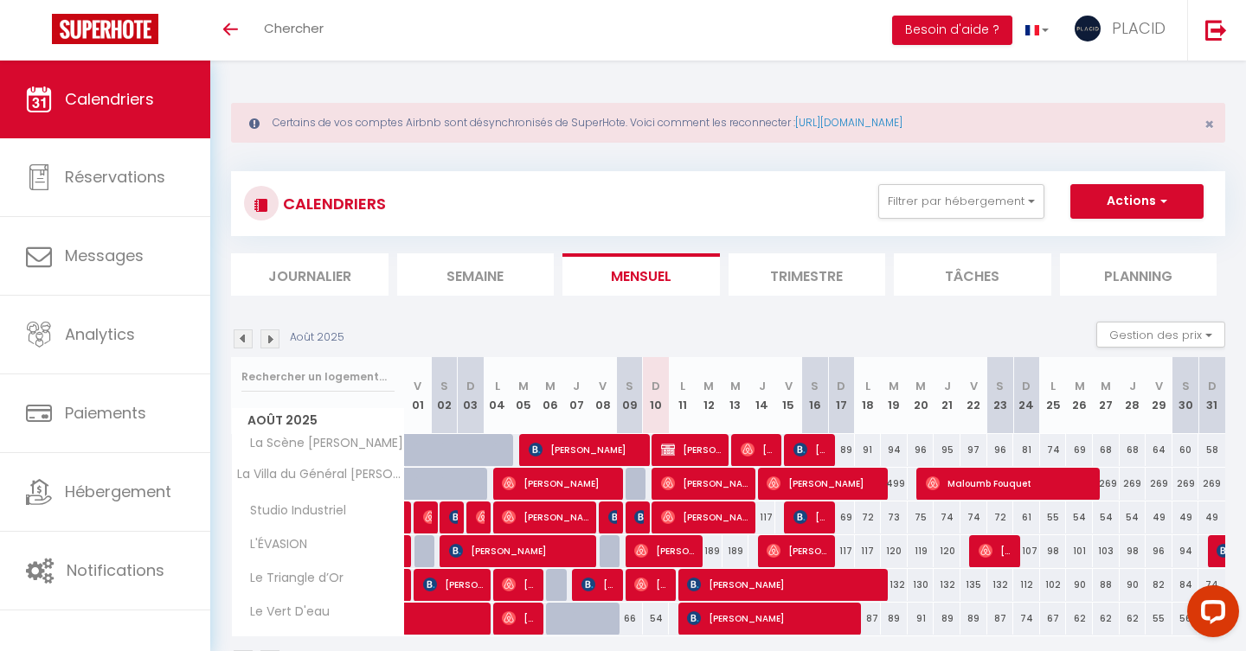
click at [972, 218] on div "CALENDRIERS Filtrer par hébergement SOUS-LOCATION MDM La Scène de Molière Le Pa…" at bounding box center [728, 203] width 968 height 39
click at [686, 452] on span "[PERSON_NAME]" at bounding box center [692, 449] width 62 height 33
select select "KO"
select select "0"
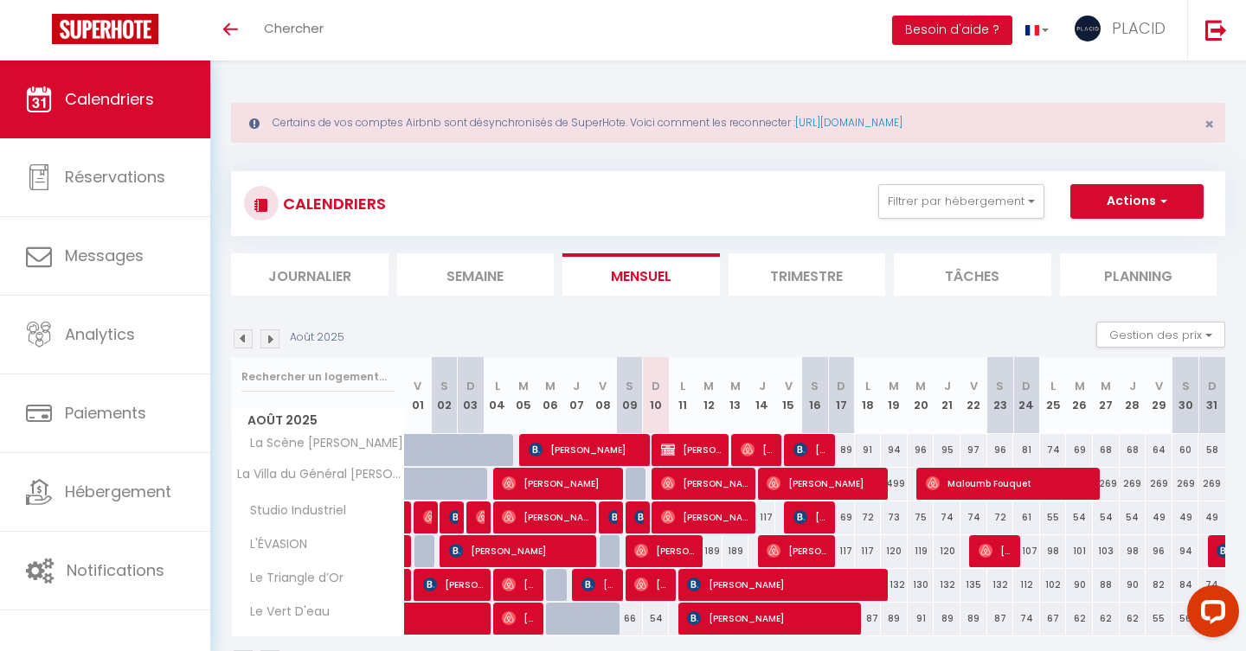
select select "0"
select select "1"
select select
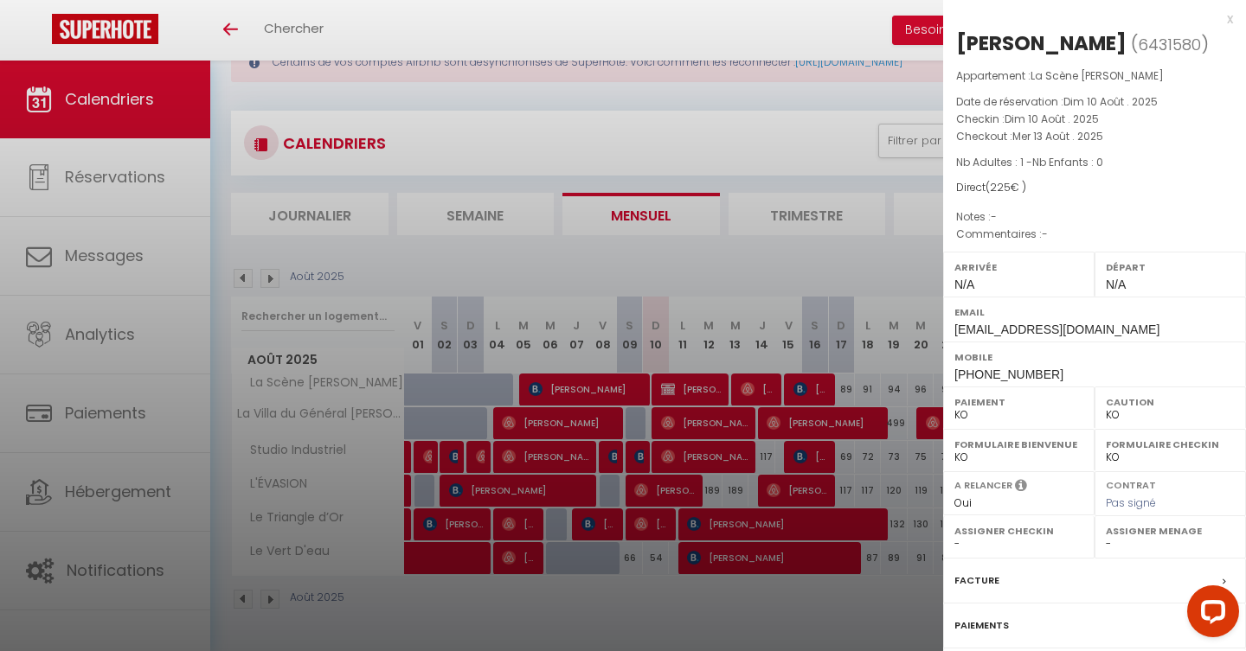
scroll to position [61, 0]
select select "19764"
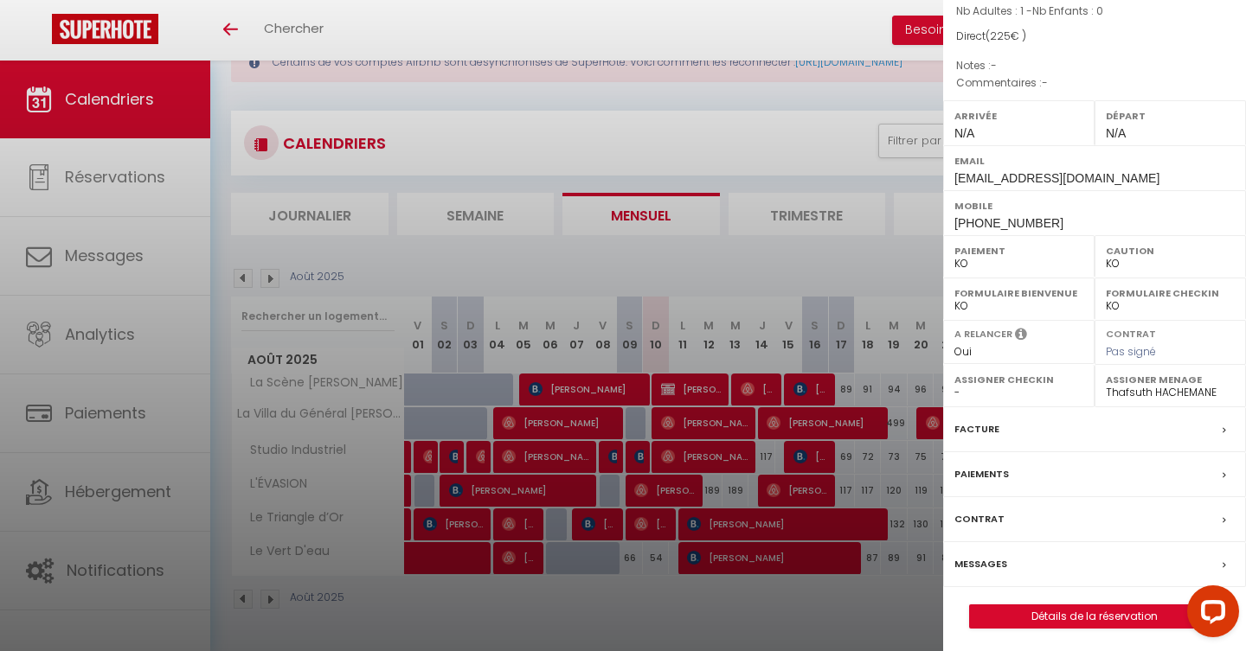
scroll to position [150, 0]
click at [999, 467] on label "Paiements" at bounding box center [981, 476] width 55 height 18
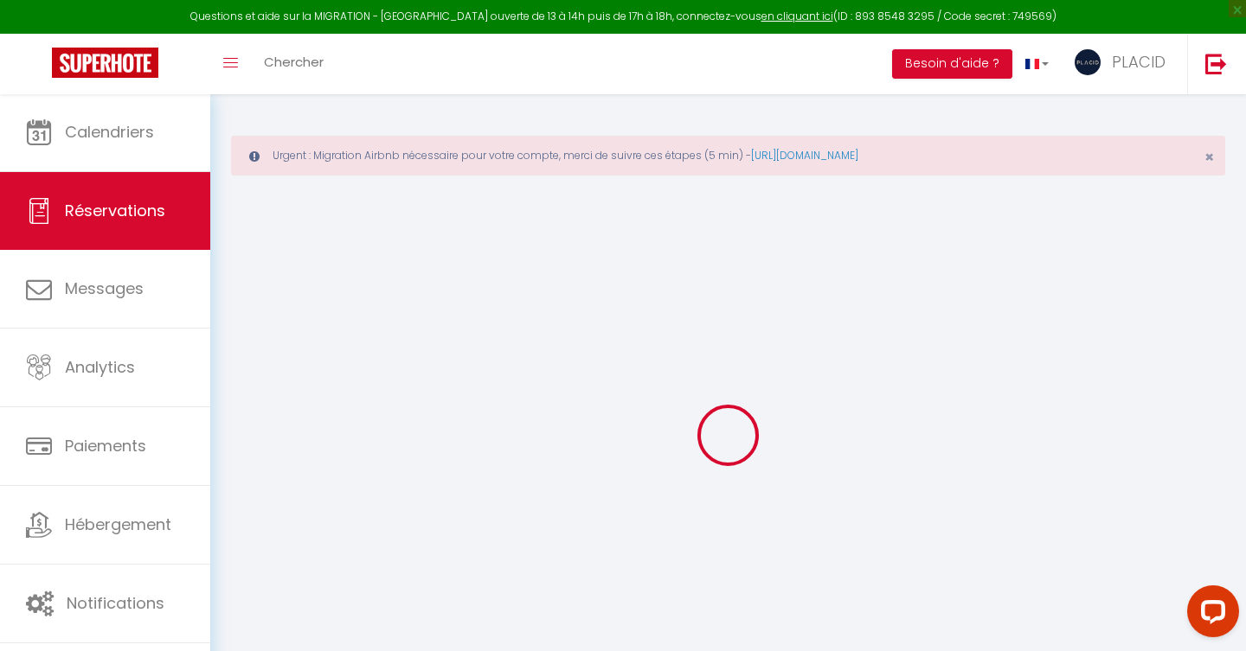
select select "0"
select select
checkbox input "false"
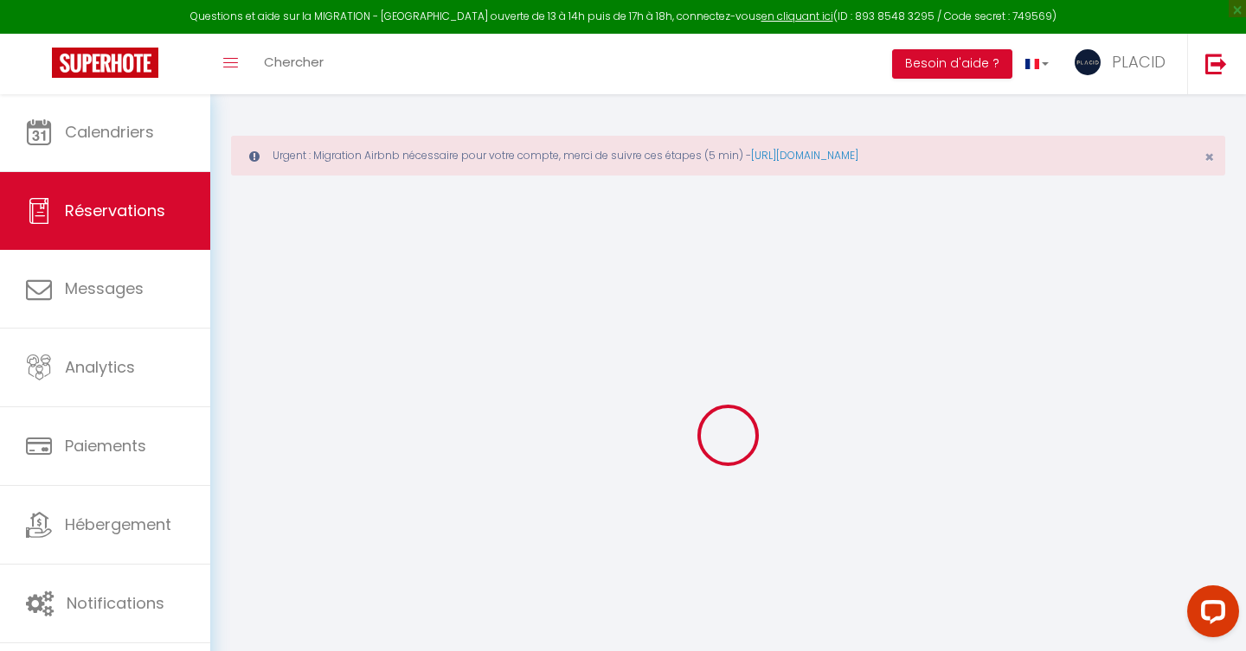
select select
checkbox input "false"
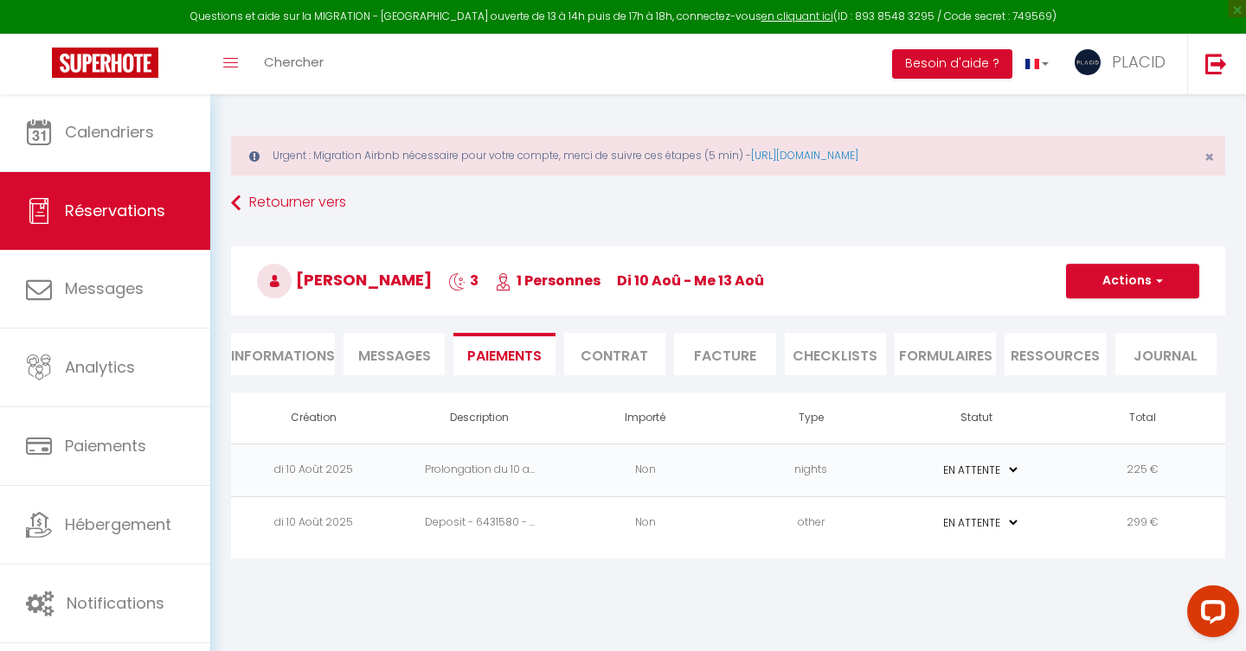
click at [596, 538] on td "Non" at bounding box center [645, 523] width 166 height 53
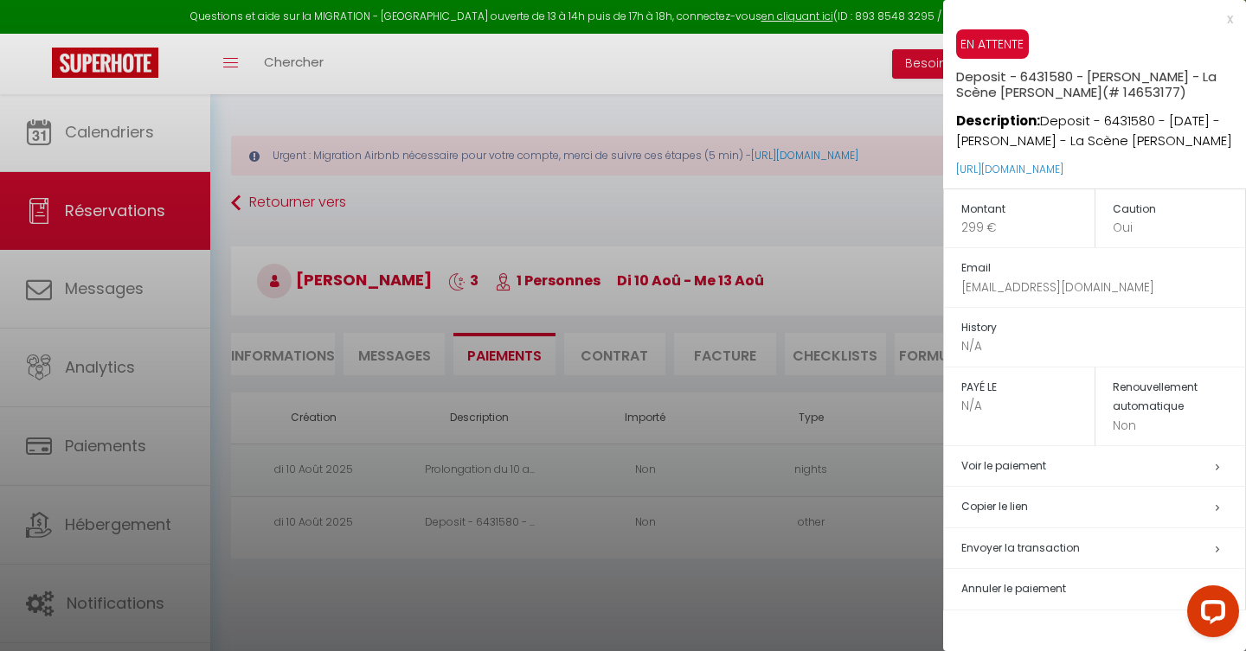
click at [992, 581] on span "Annuler le paiement" at bounding box center [1013, 588] width 105 height 15
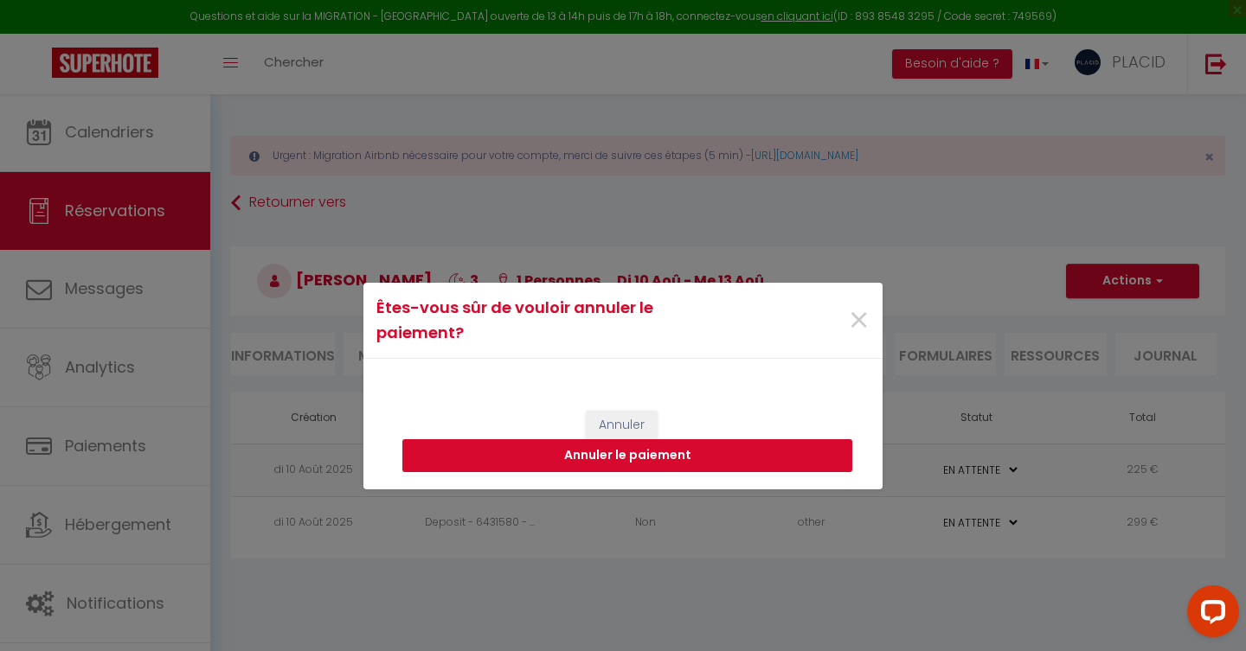
click at [632, 451] on button "Annuler le paiement" at bounding box center [627, 455] width 450 height 33
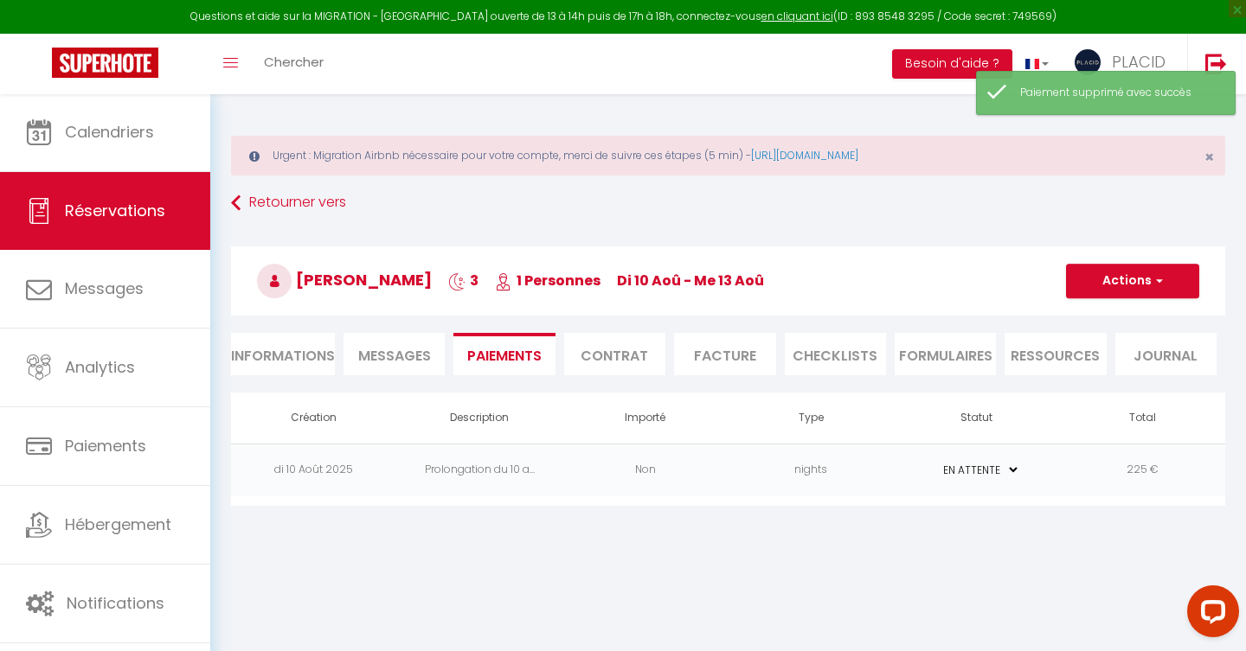
click at [656, 471] on td "Non" at bounding box center [645, 470] width 166 height 53
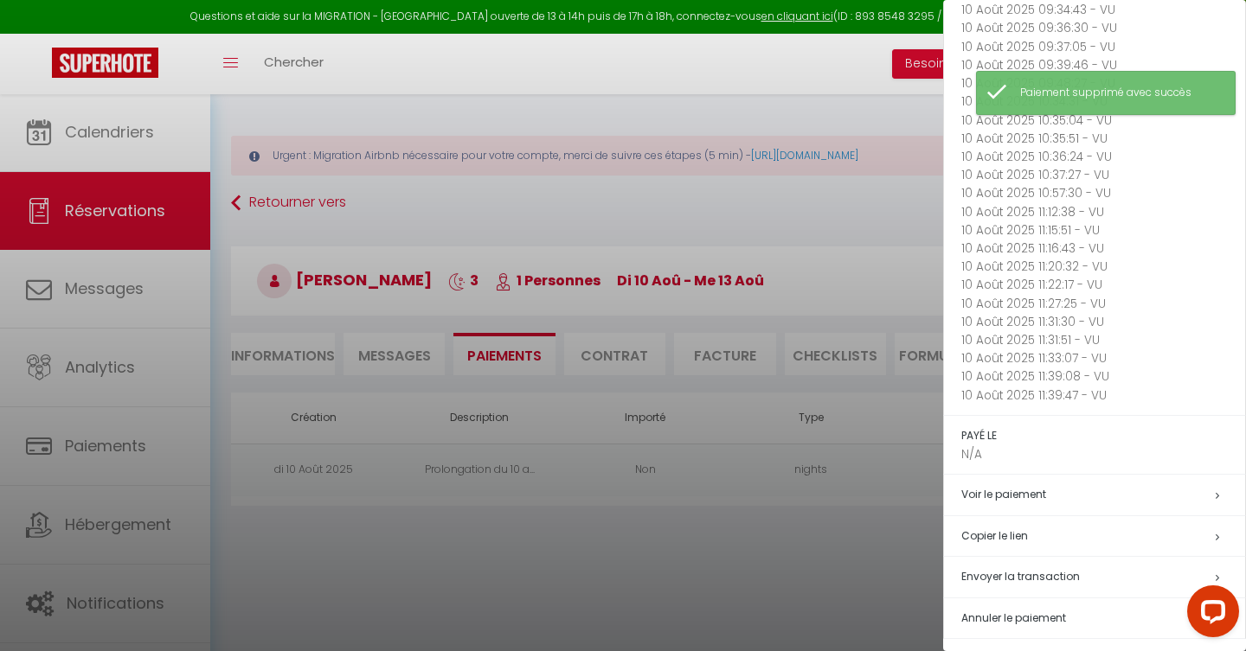
scroll to position [337, 0]
click at [1010, 614] on span "Annuler le paiement" at bounding box center [1013, 619] width 105 height 15
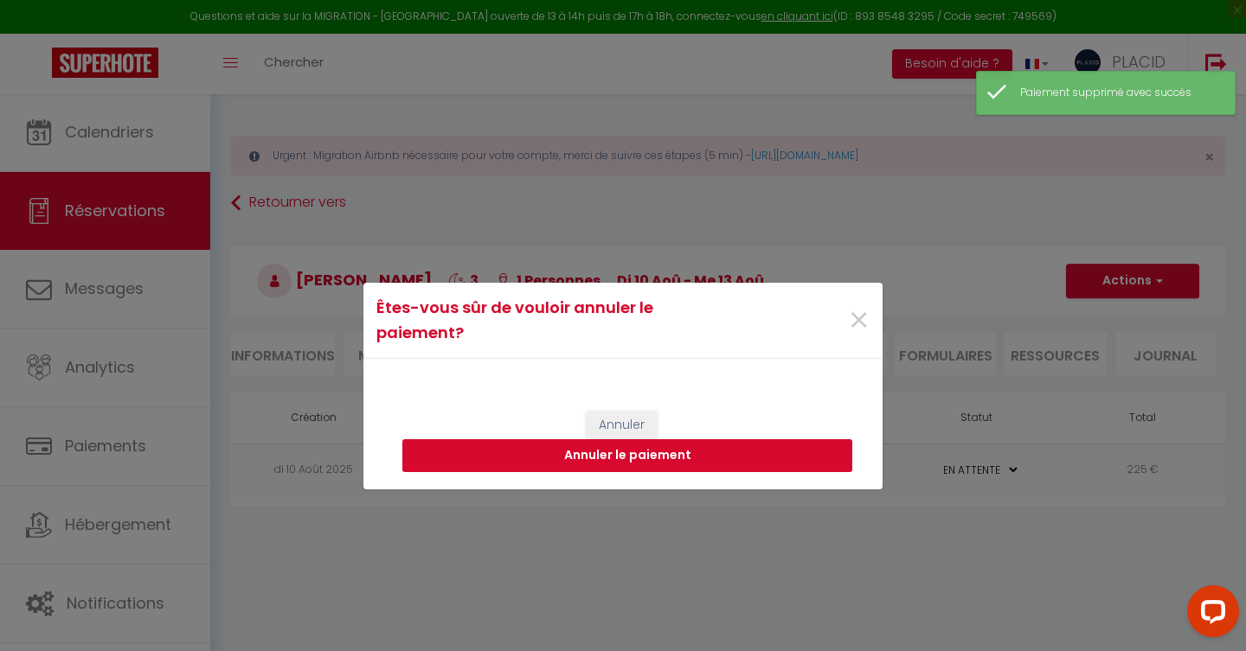
click at [679, 446] on button "Annuler le paiement" at bounding box center [627, 455] width 450 height 33
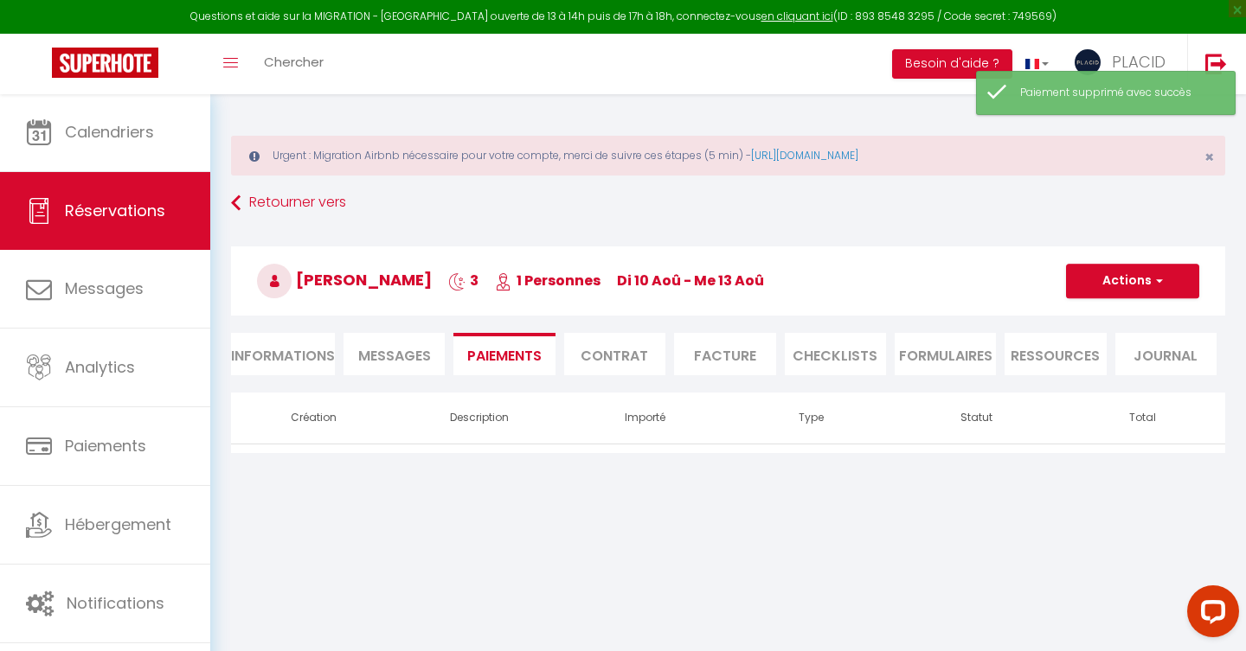
click at [1112, 266] on button "Actions" at bounding box center [1132, 281] width 133 height 35
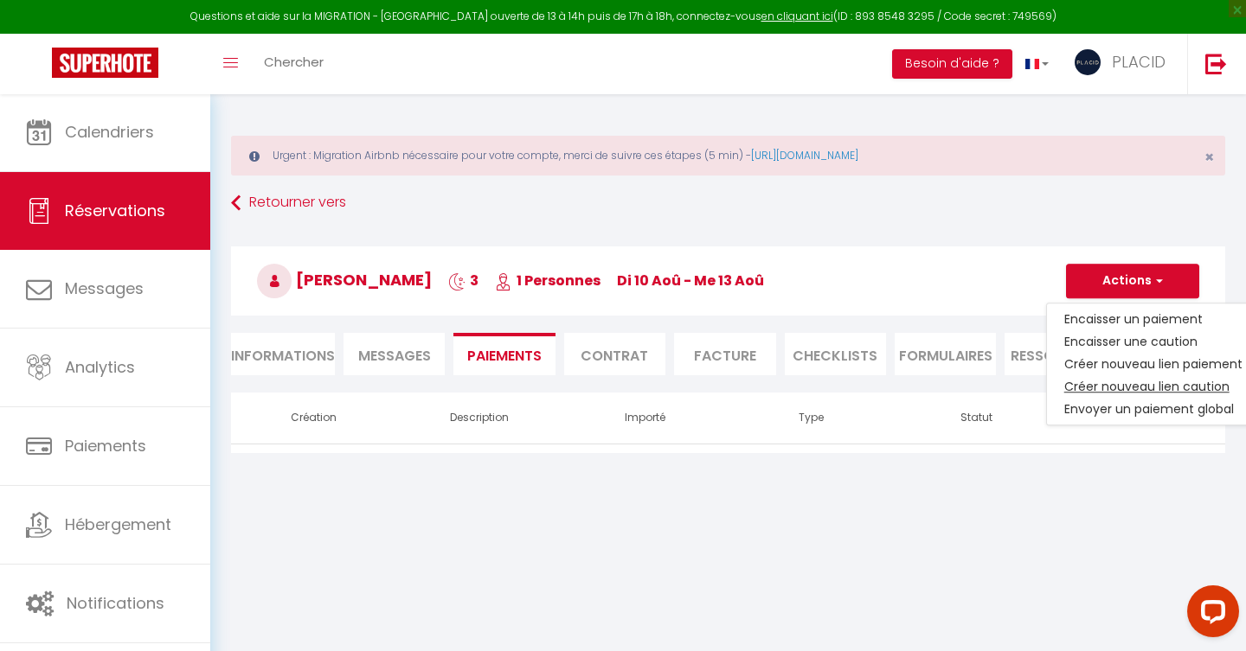
click at [1131, 384] on link "Créer nouveau lien caution" at bounding box center [1153, 386] width 213 height 22
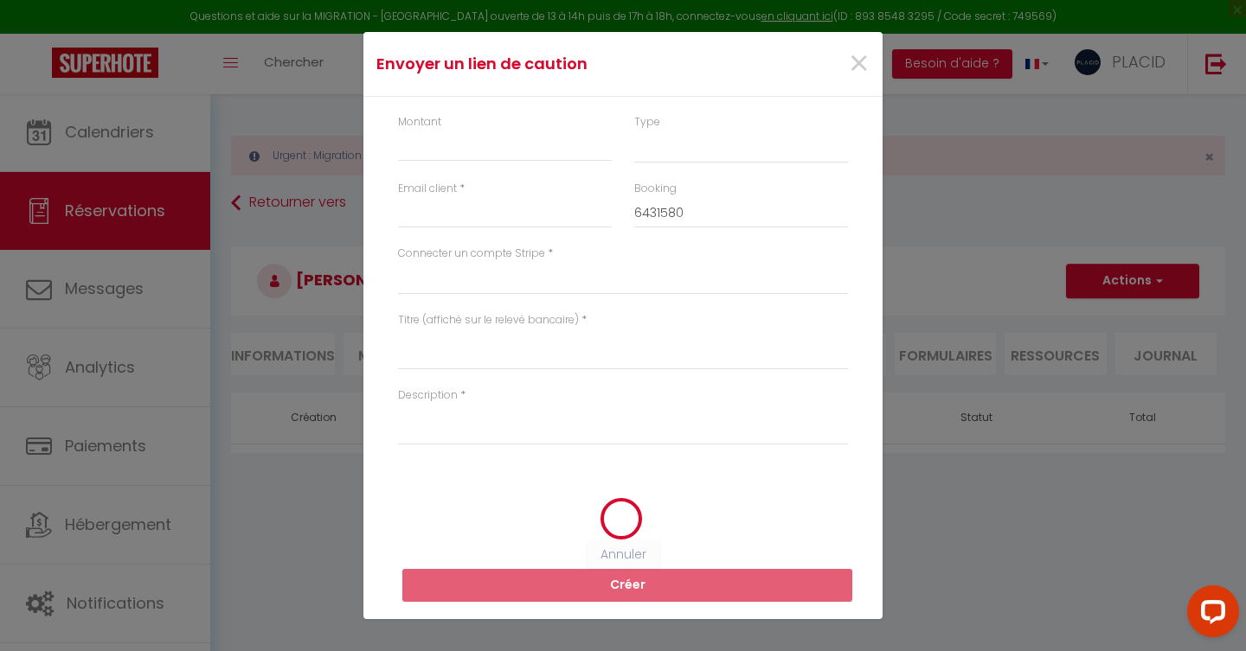
select select "nights"
type input "[EMAIL_ADDRESS][DOMAIN_NAME]"
select select "1075"
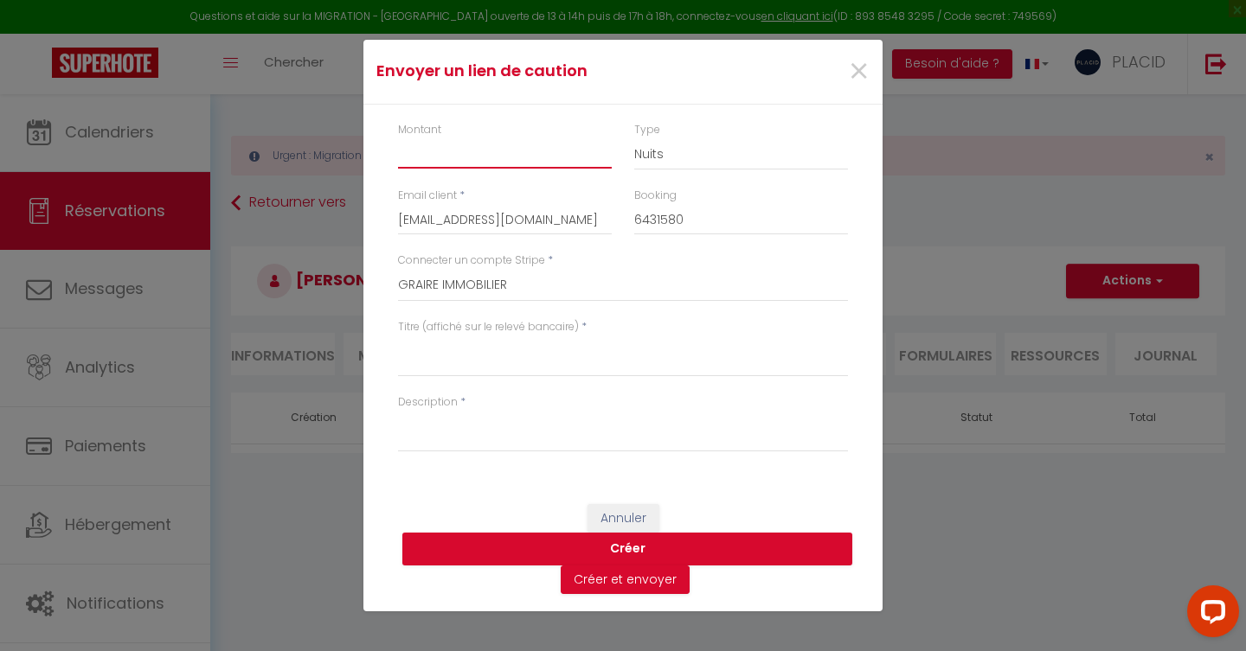
click at [445, 152] on input "Montant" at bounding box center [505, 153] width 214 height 31
type input "225"
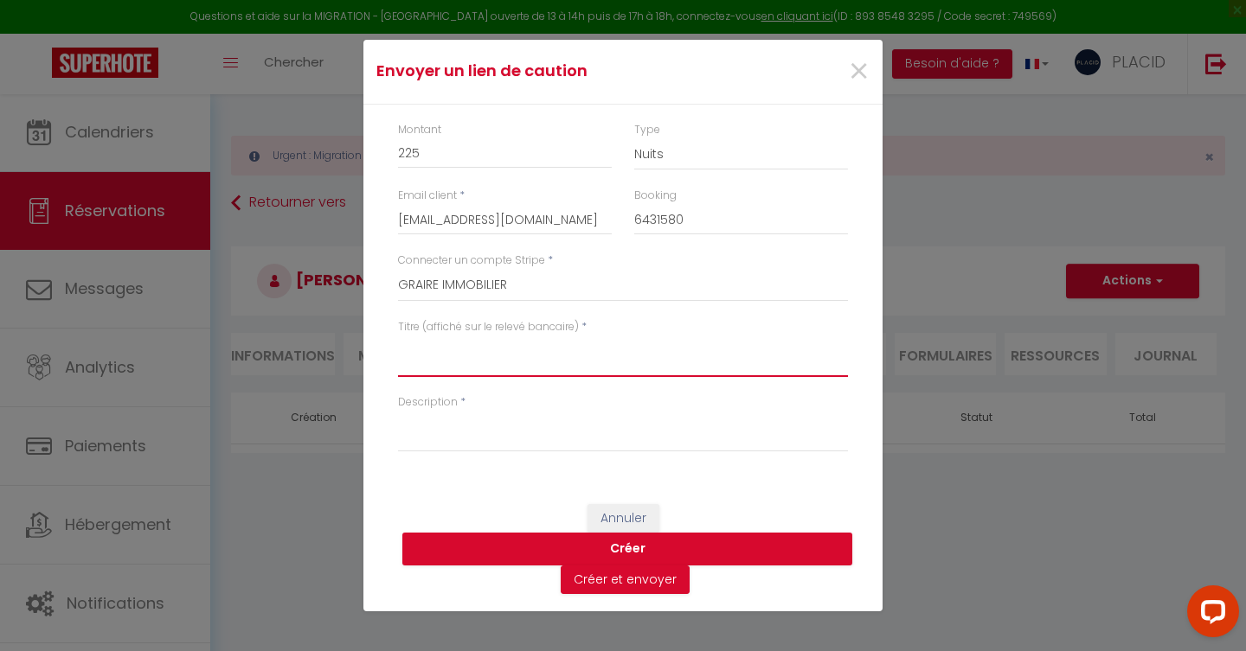
click at [455, 341] on textarea "Titre (affiché sur le relevé bancaire)" at bounding box center [623, 357] width 450 height 42
click at [422, 339] on textarea "Prolongation" at bounding box center [623, 357] width 450 height 42
type textarea "Prolongation"
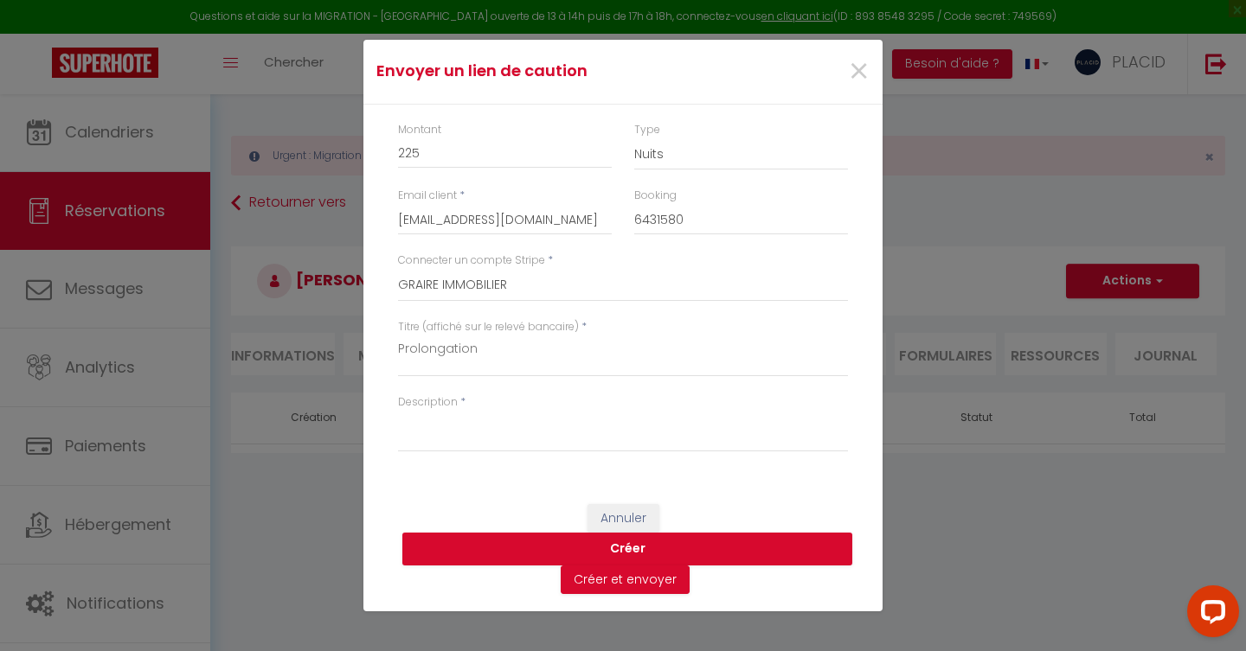
click at [440, 398] on label "Description" at bounding box center [428, 402] width 60 height 16
click at [440, 411] on textarea "Description" at bounding box center [623, 432] width 450 height 42
paste textarea "Prolongation"
type textarea "Prolongation"
click at [601, 556] on button "Créer" at bounding box center [627, 549] width 450 height 33
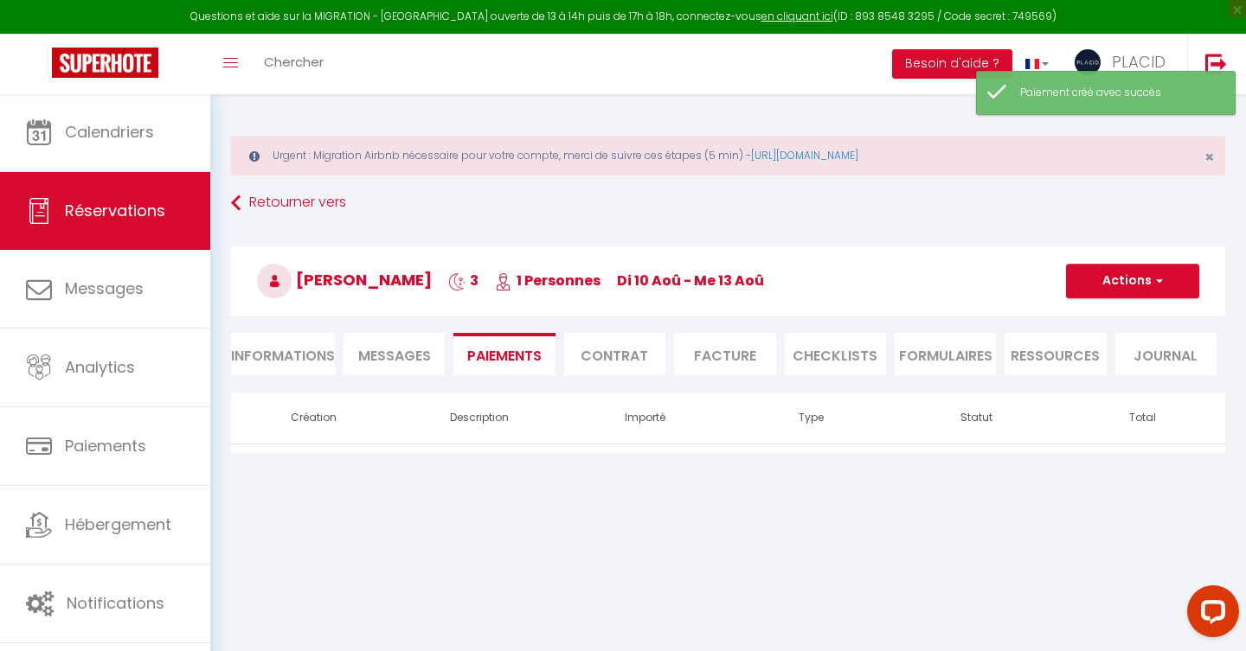
select select "0"
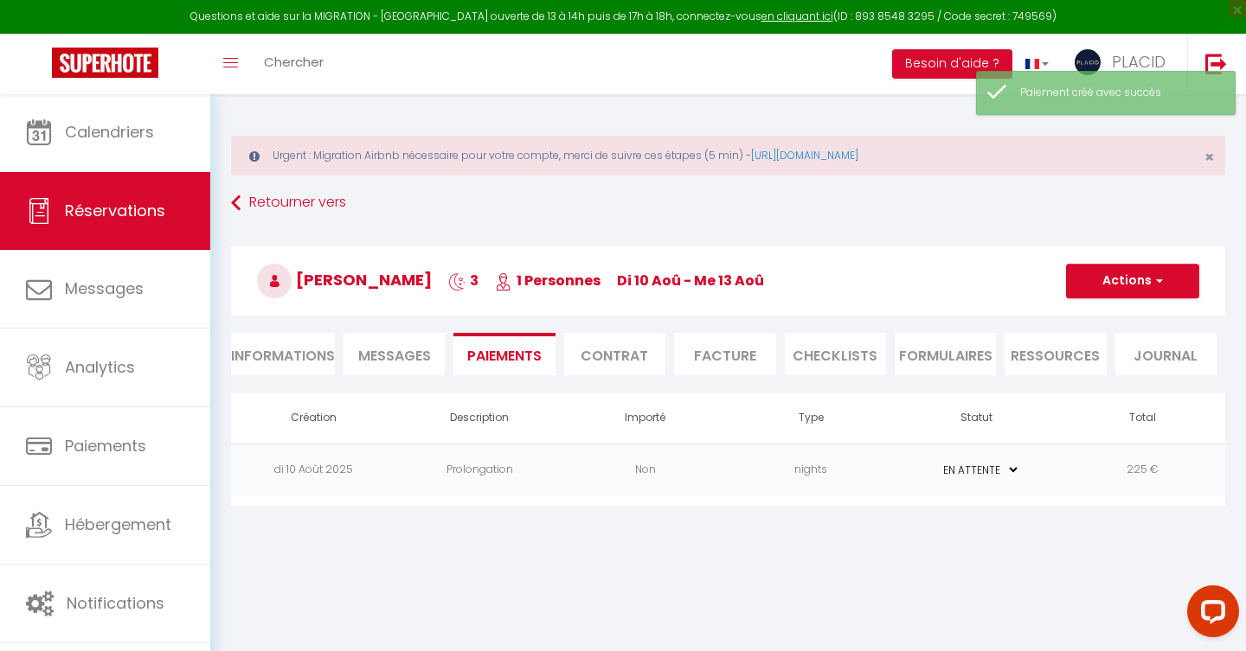
click at [749, 471] on td "nights" at bounding box center [811, 470] width 166 height 53
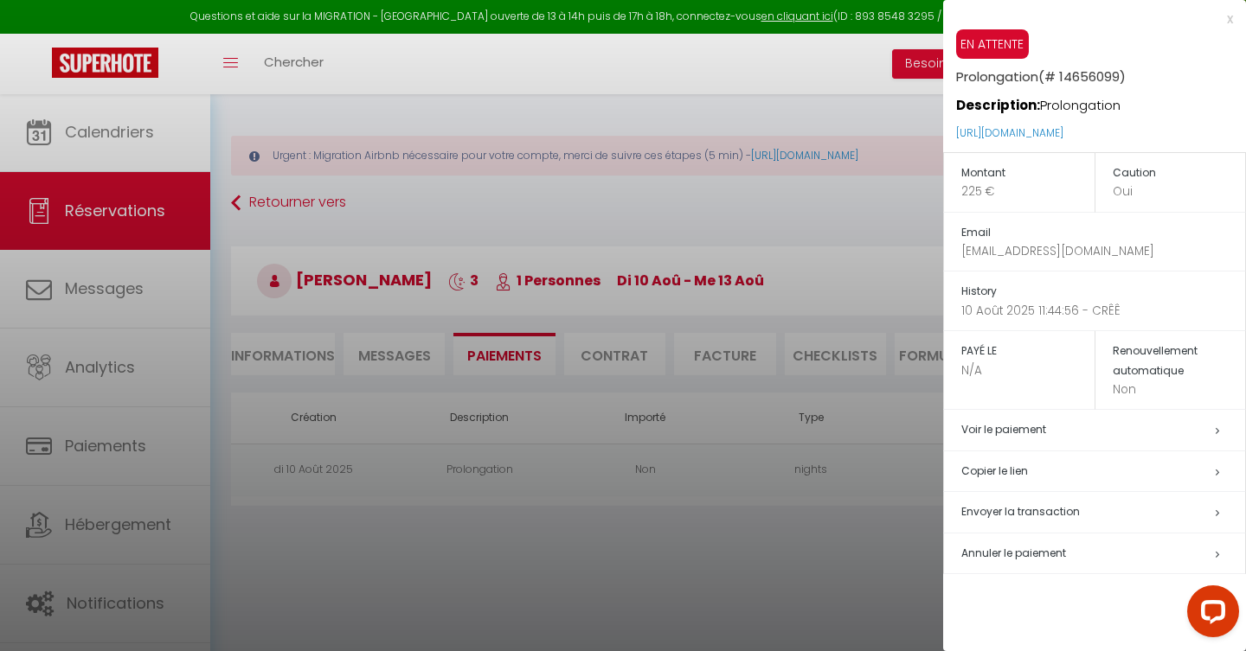
click at [992, 471] on h5 "Copier le lien" at bounding box center [1103, 472] width 284 height 20
click at [502, 567] on div at bounding box center [623, 325] width 1246 height 651
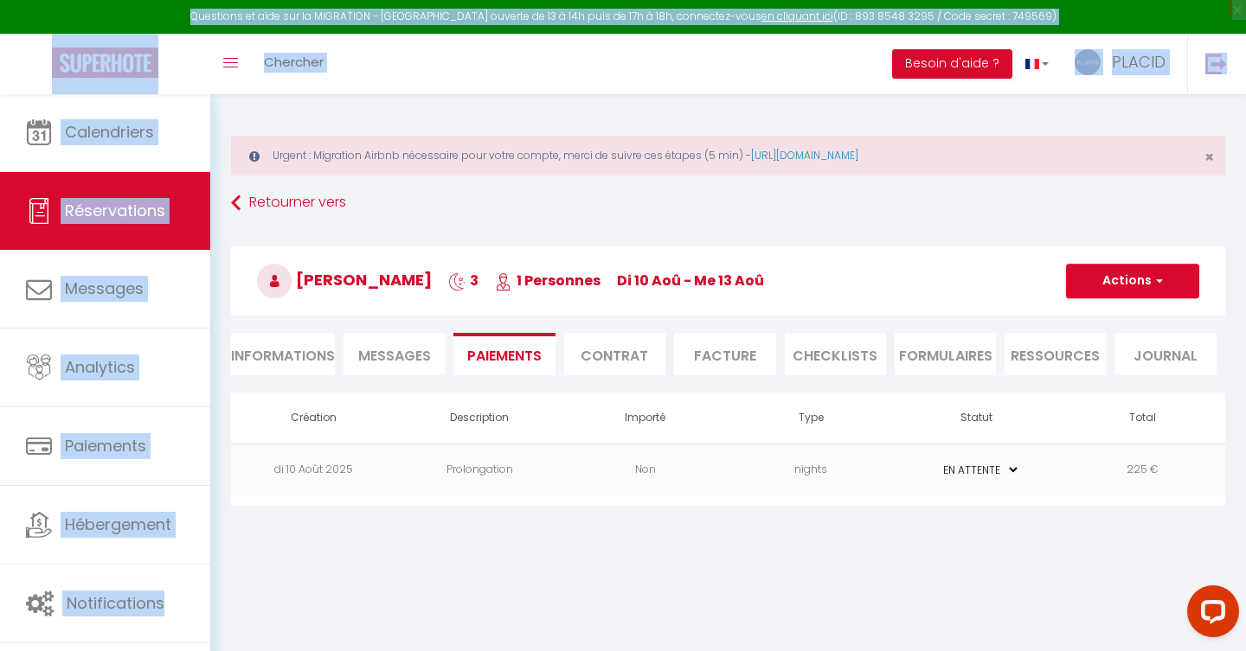
drag, startPoint x: 241, startPoint y: 4, endPoint x: 314, endPoint y: -3, distance: 73.0
click at [314, 0] on html "Questions et aide sur la MIGRATION - Salle Zoom ouverte de 13 à 14h puis de 17h…" at bounding box center [623, 325] width 1246 height 651
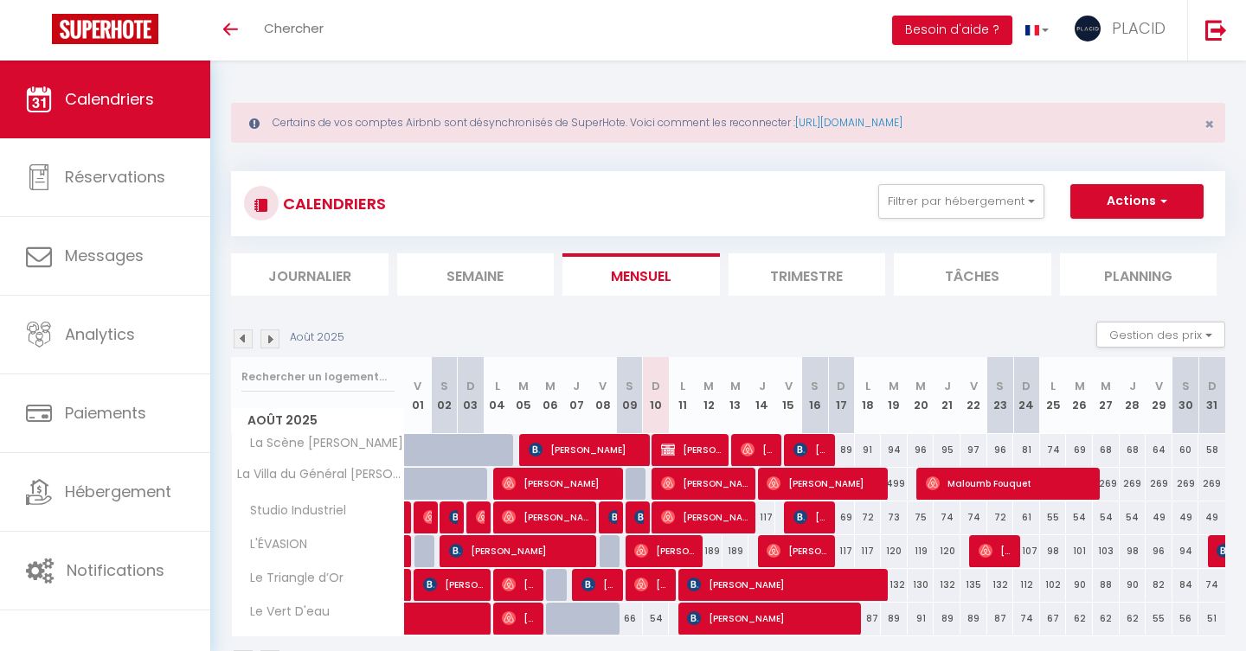
click at [696, 451] on span "[PERSON_NAME]" at bounding box center [692, 449] width 62 height 33
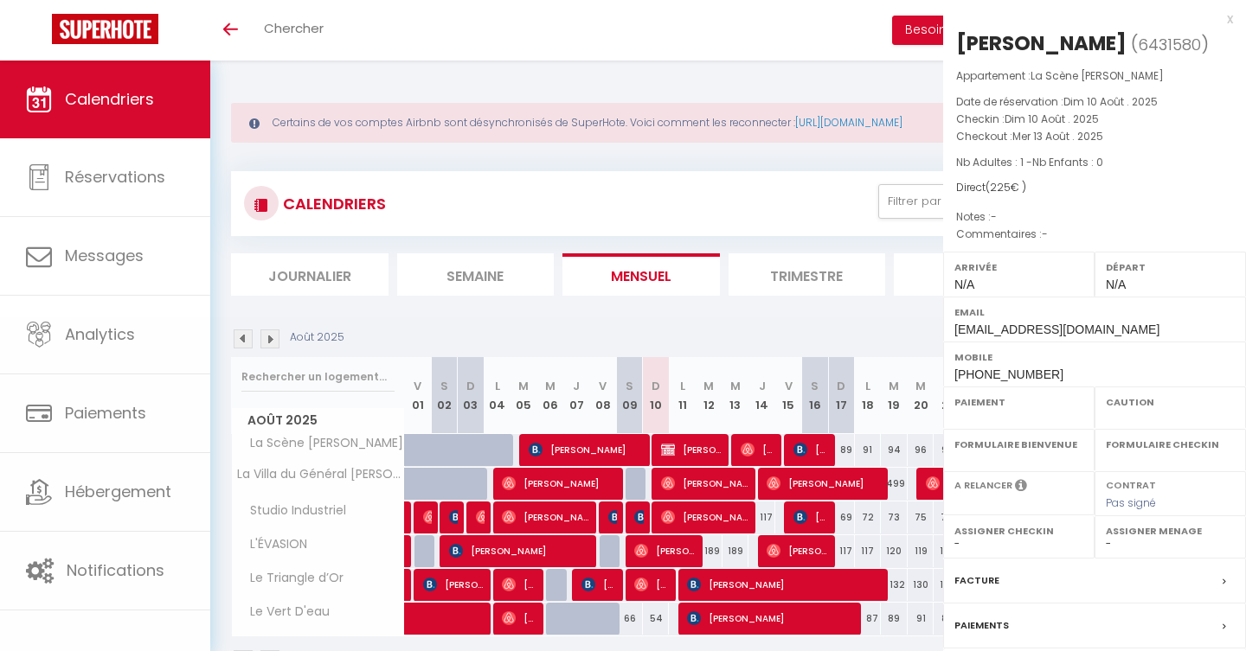
select select "KO"
select select "0"
select select "1"
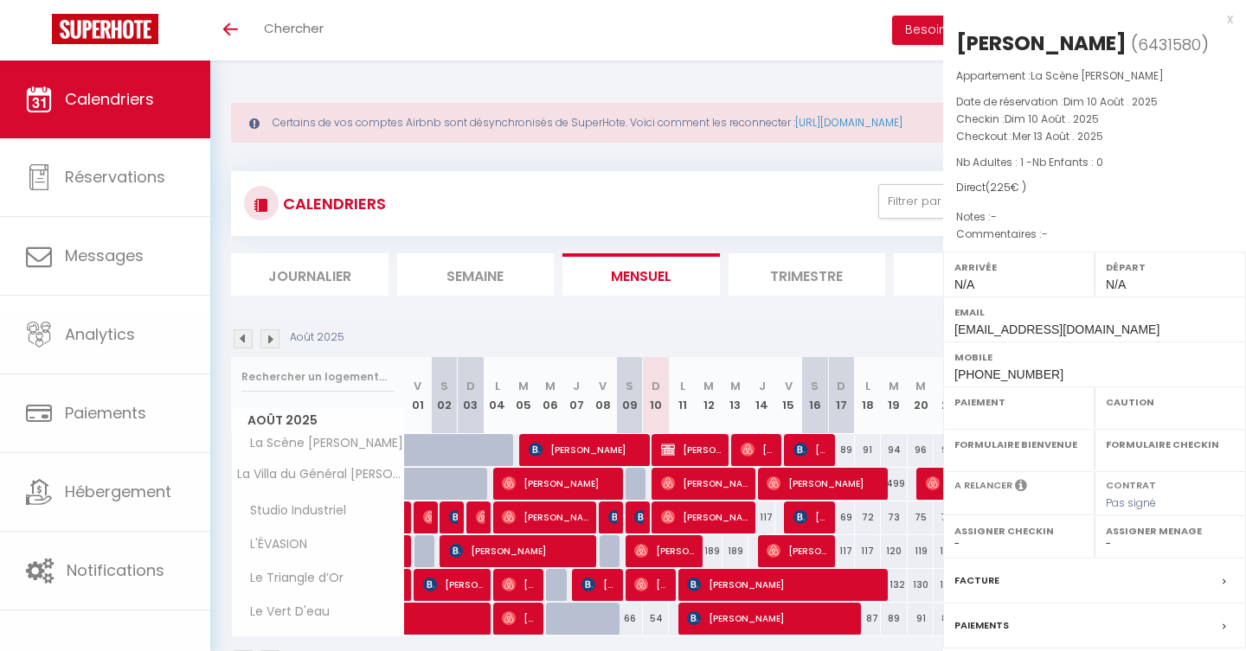
select select
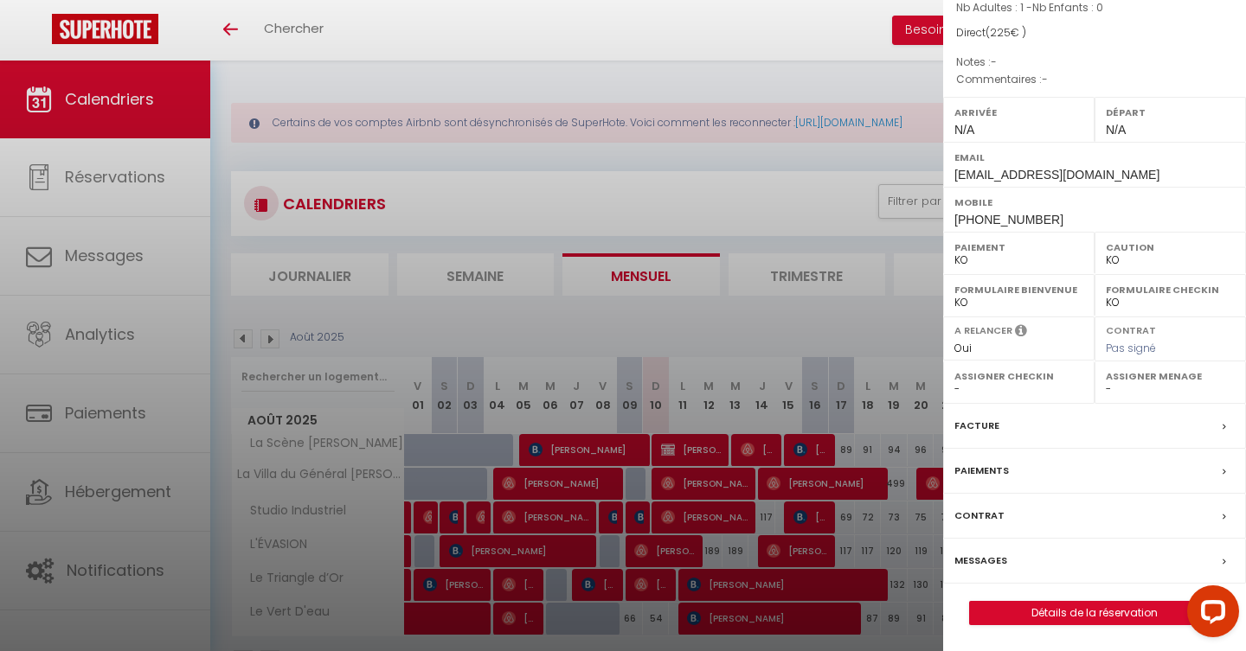
select select "19764"
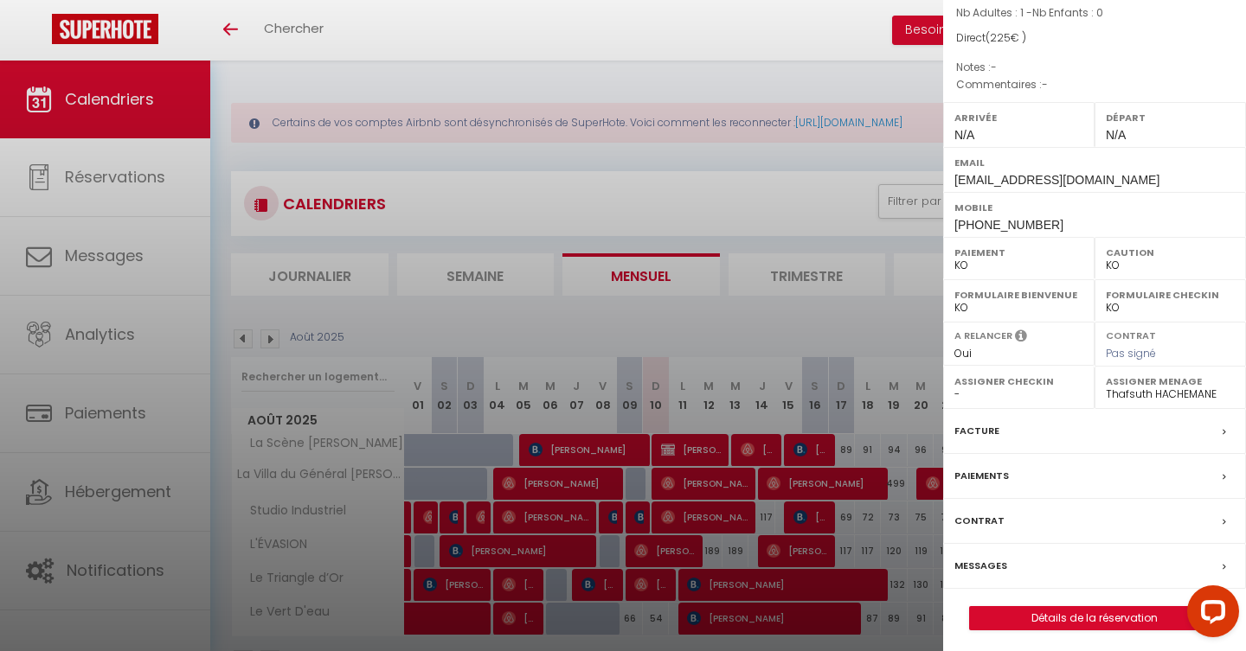
click at [1058, 607] on link "Détails de la réservation" at bounding box center [1094, 618] width 249 height 22
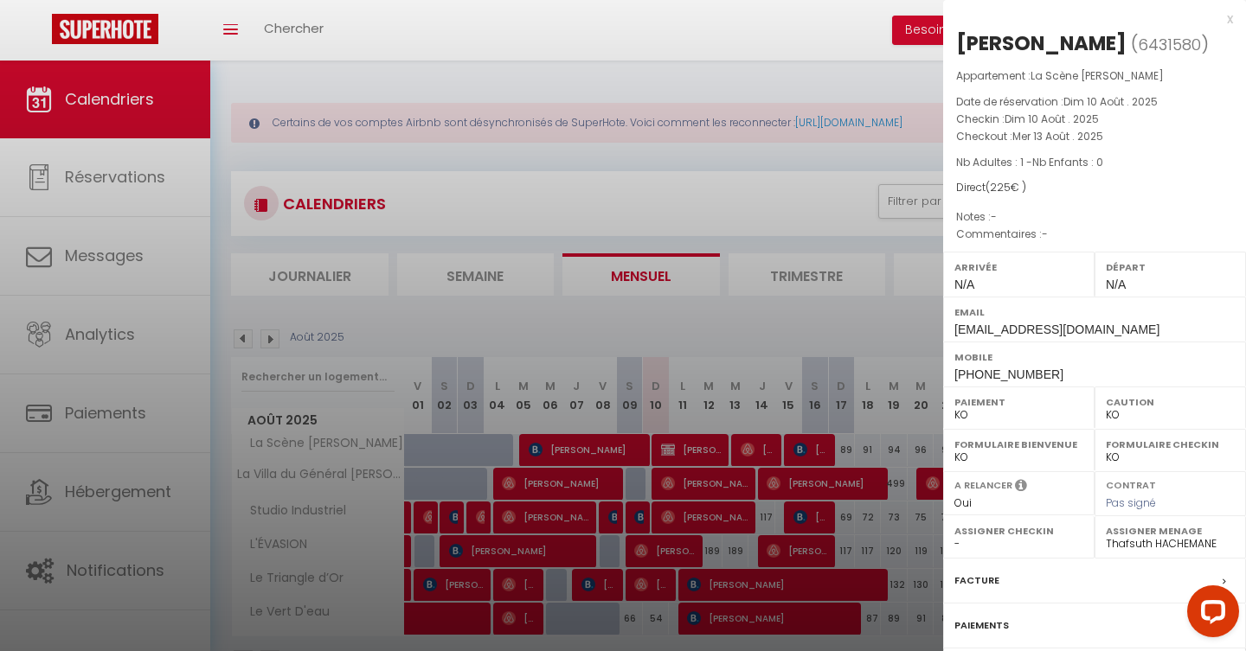
select select
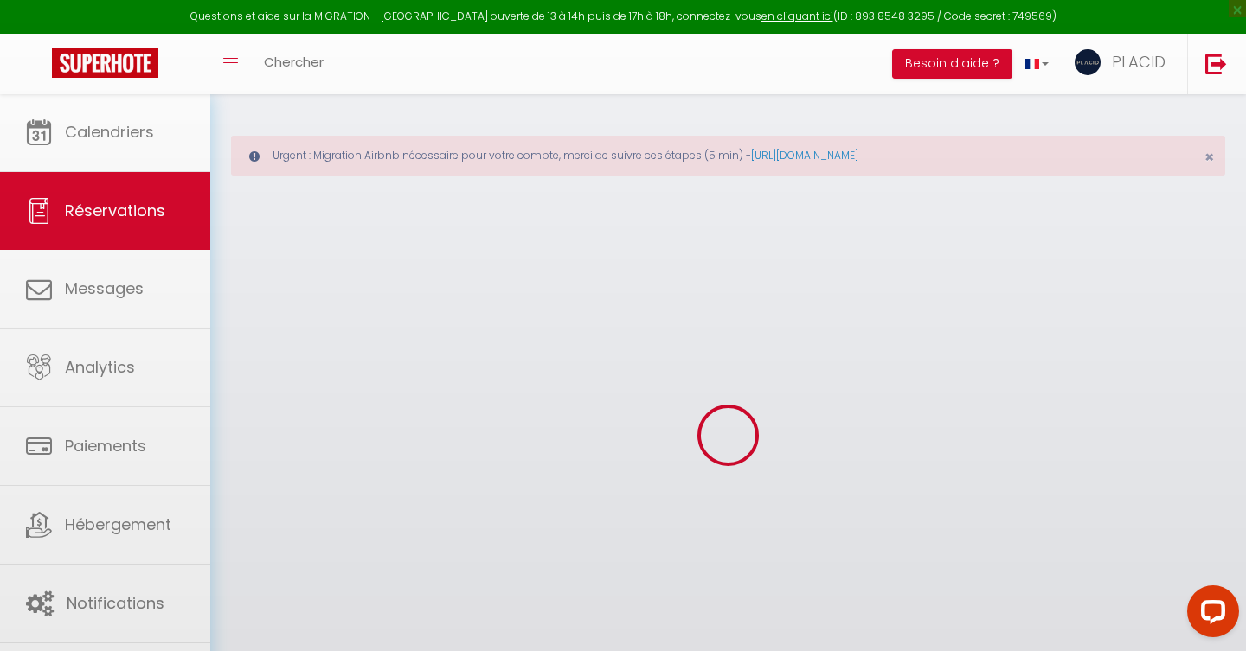
select select
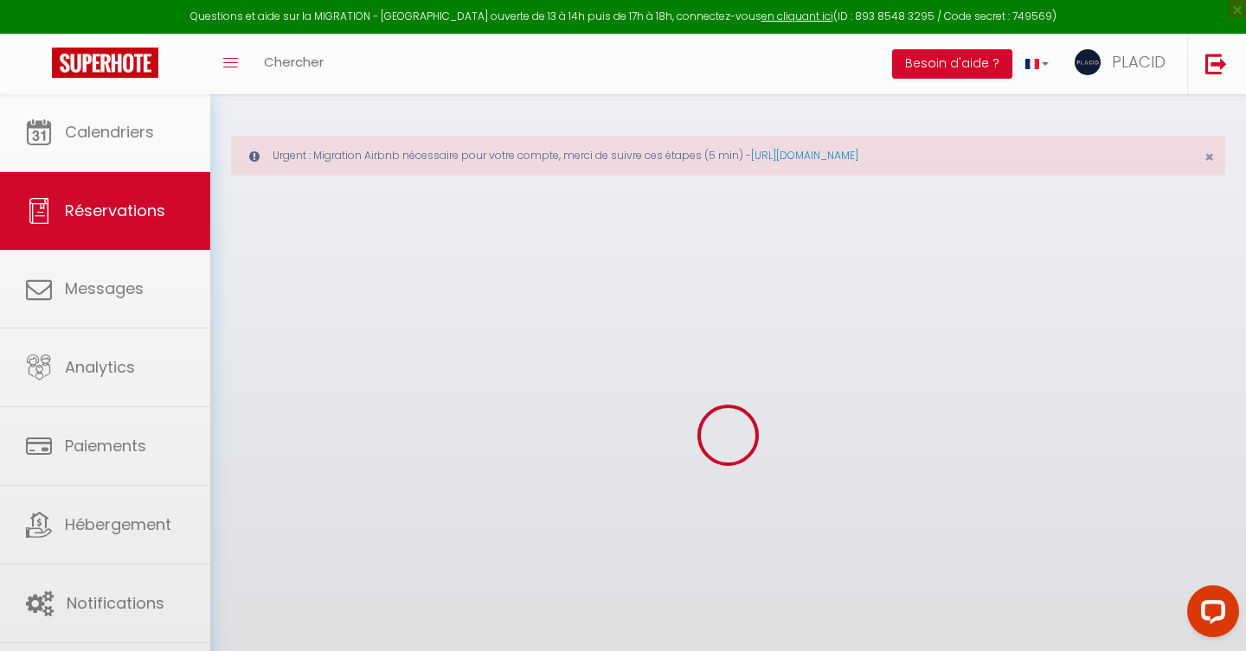
select select
checkbox input "false"
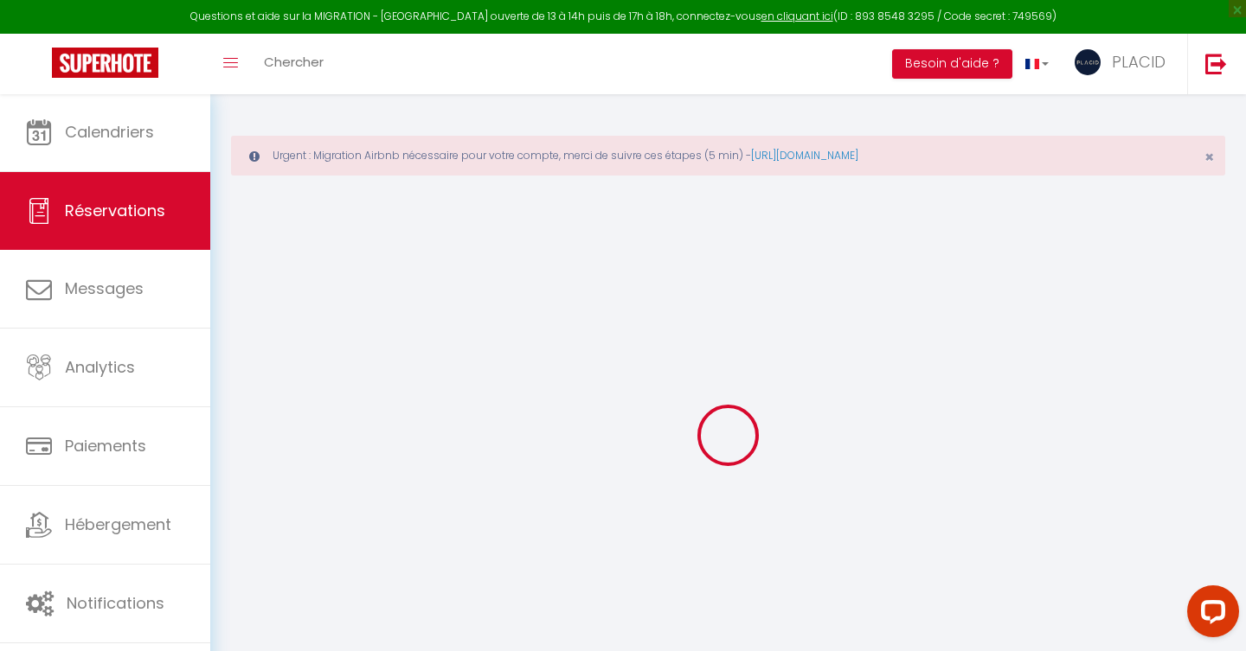
select select
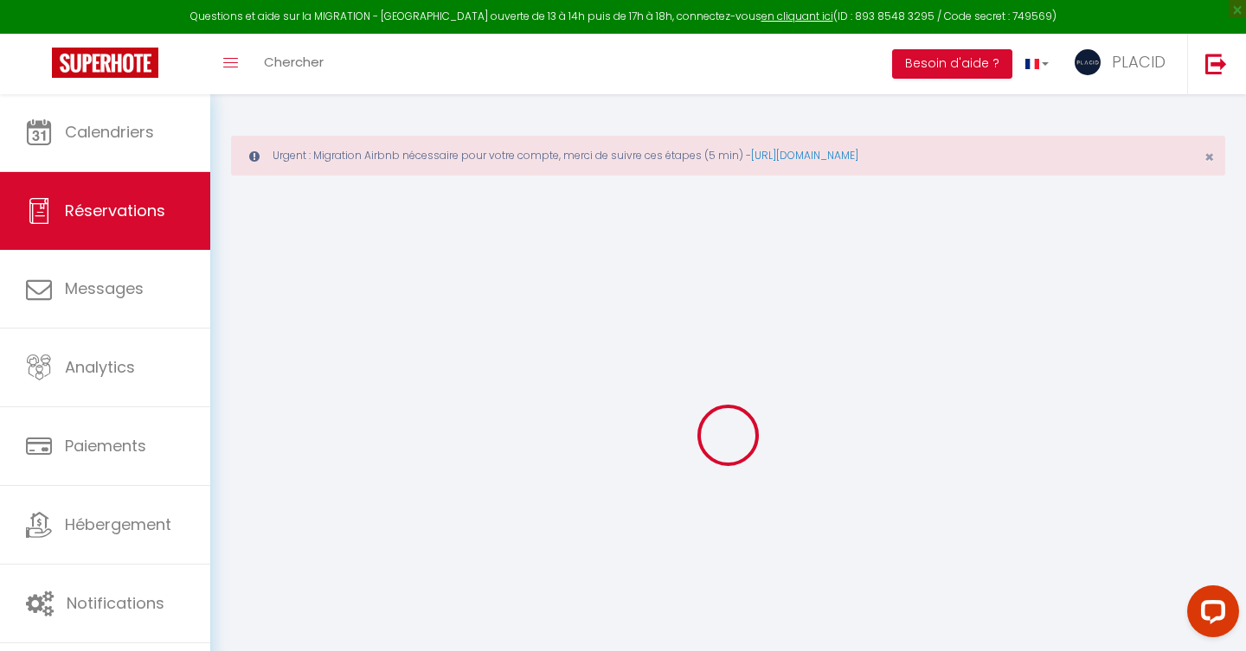
select select
checkbox input "false"
select select
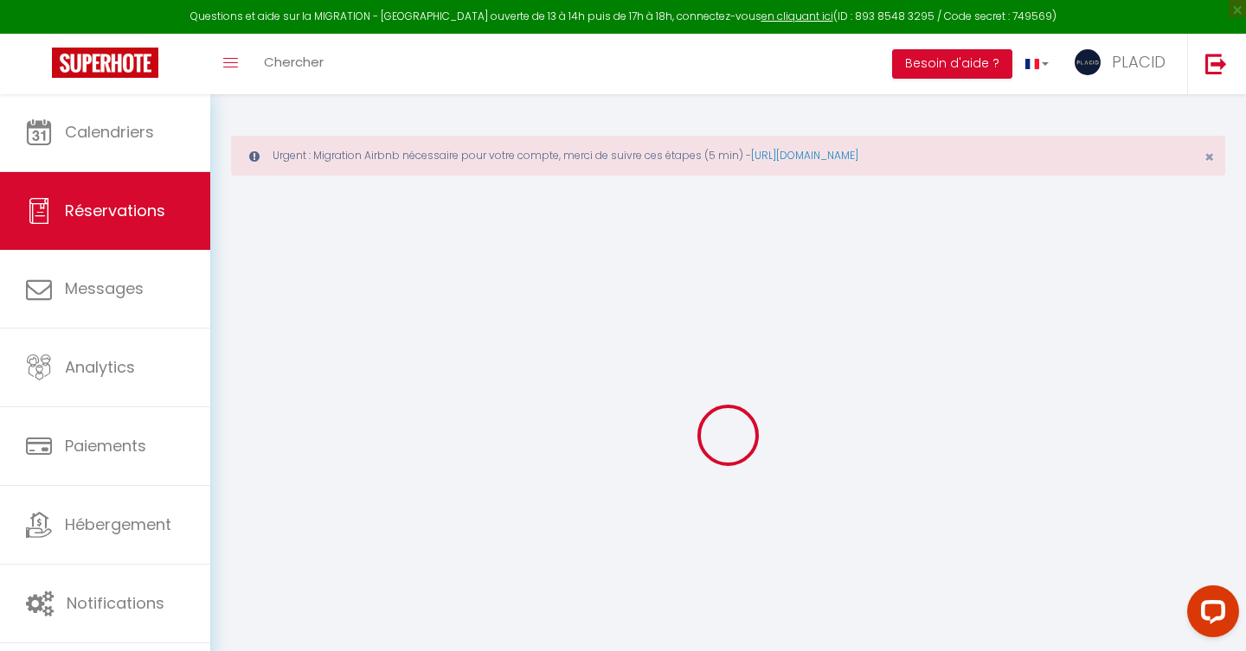
select select
checkbox input "false"
select select
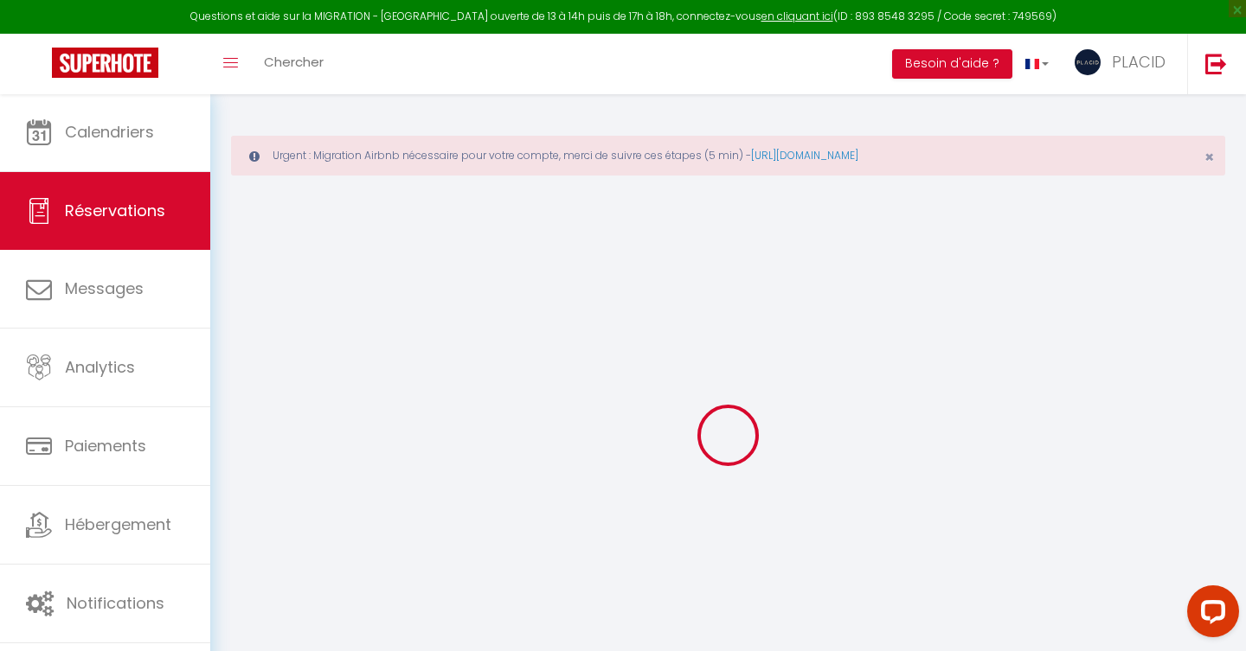
type input "[PERSON_NAME]"
type input "Tonneau"
type input "[EMAIL_ADDRESS][DOMAIN_NAME]"
type input "[PHONE_NUMBER]"
type input "32190"
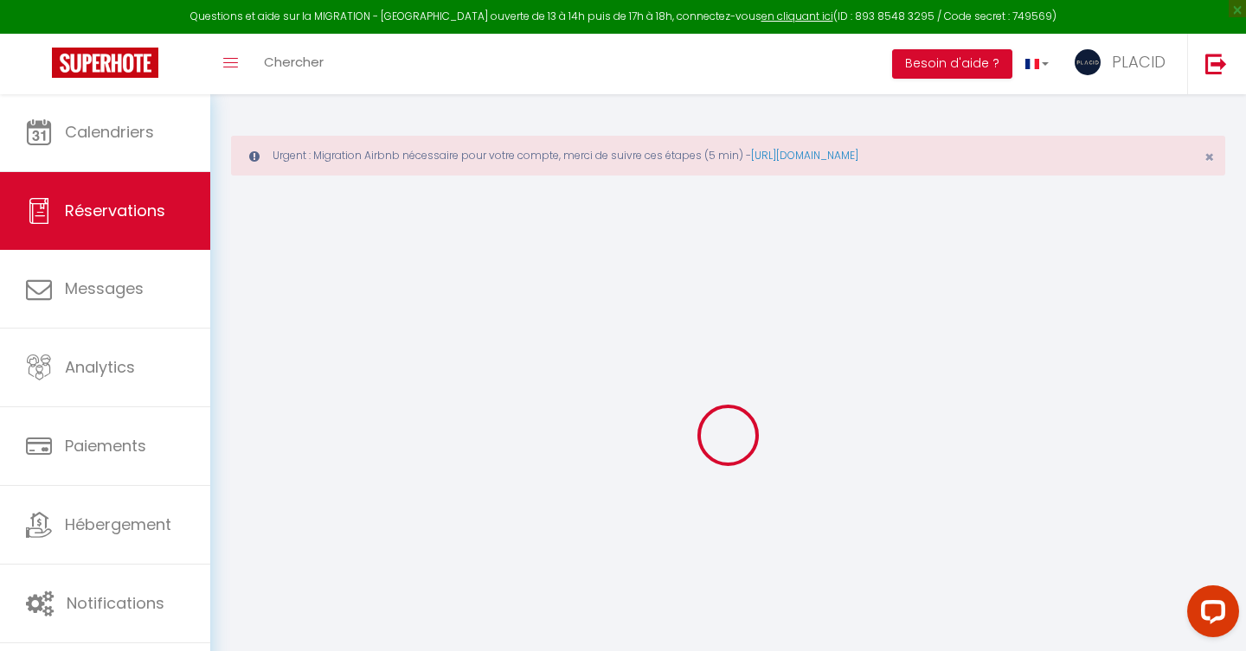
type input "[STREET_ADDRESS]"
type input "Vic fezensac"
select select "FR"
select select "74686"
select select "2"
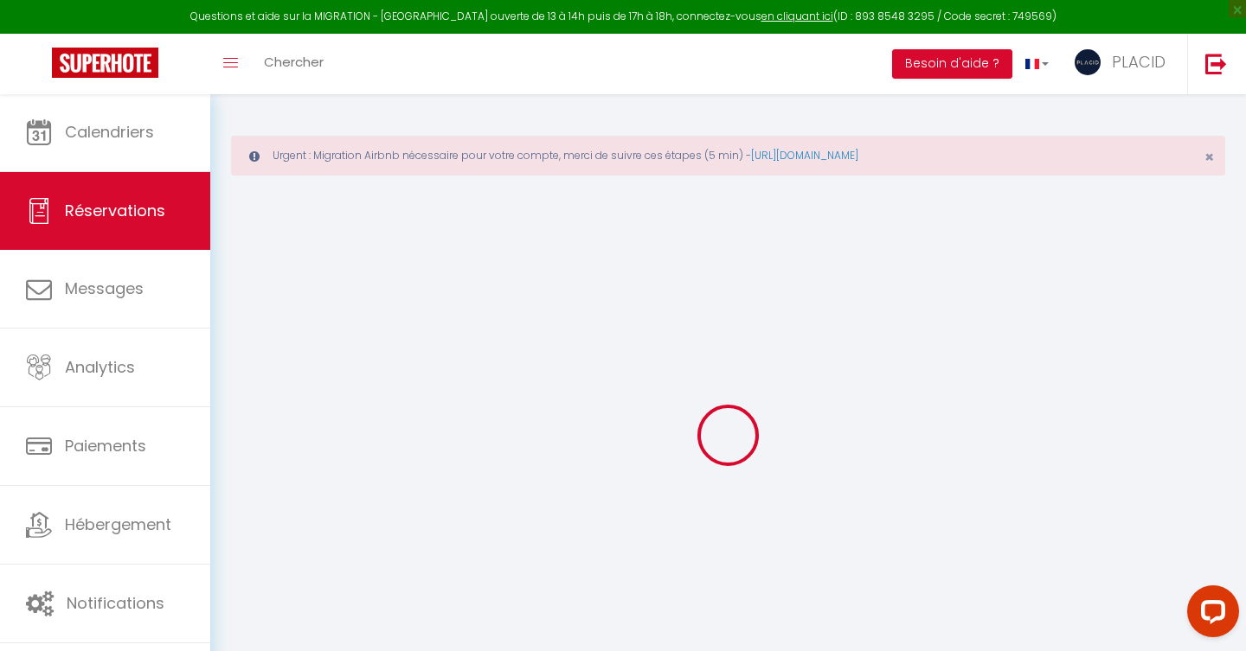
type input "Dim 10 Août 2025"
select select
type input "Mer 13 Août 2025"
select select
type input "1"
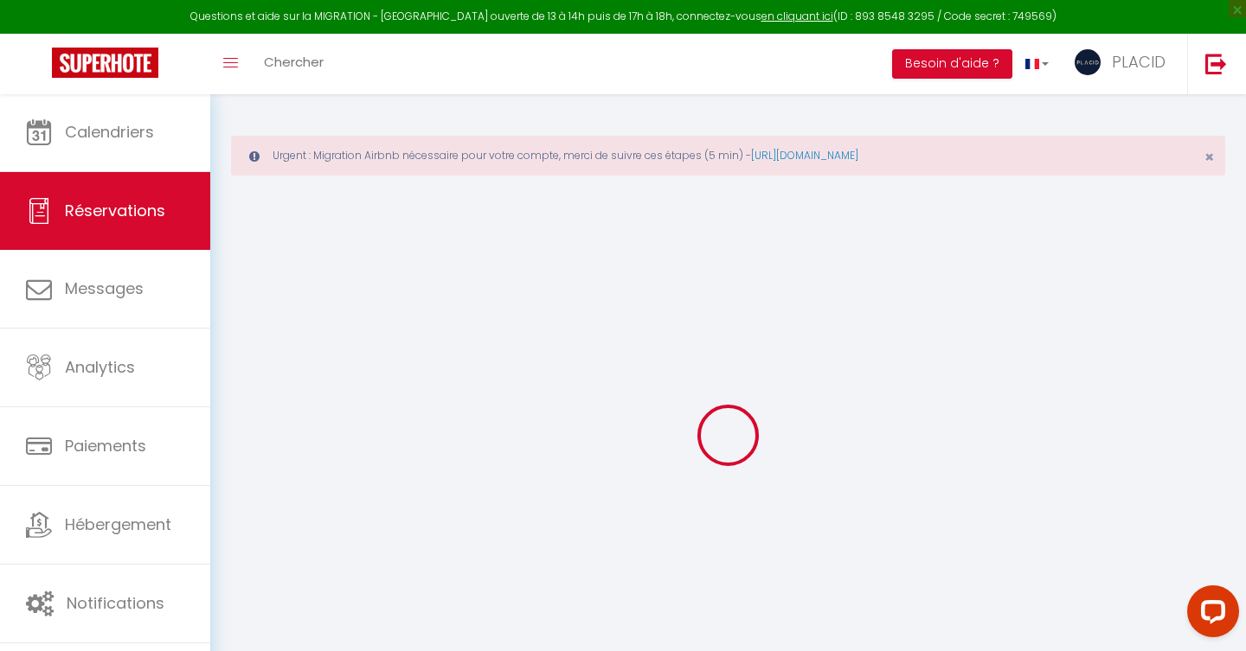
select select "10"
select select
type input "225"
checkbox input "false"
type input "225"
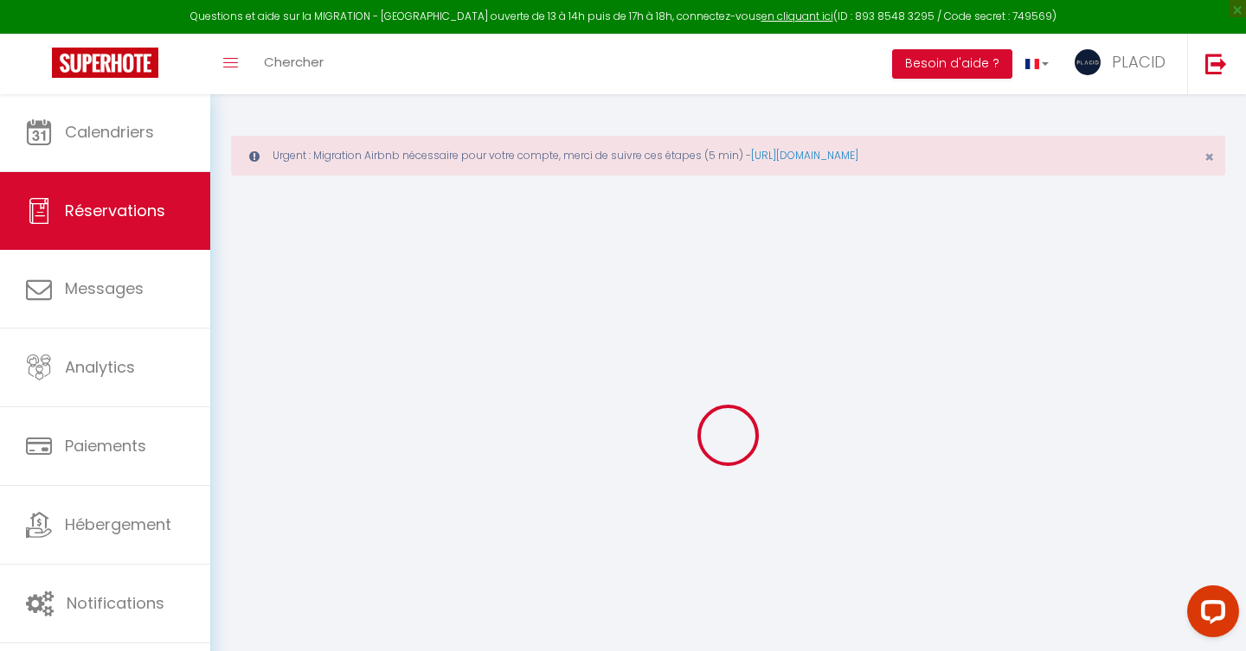
type input "0"
select select
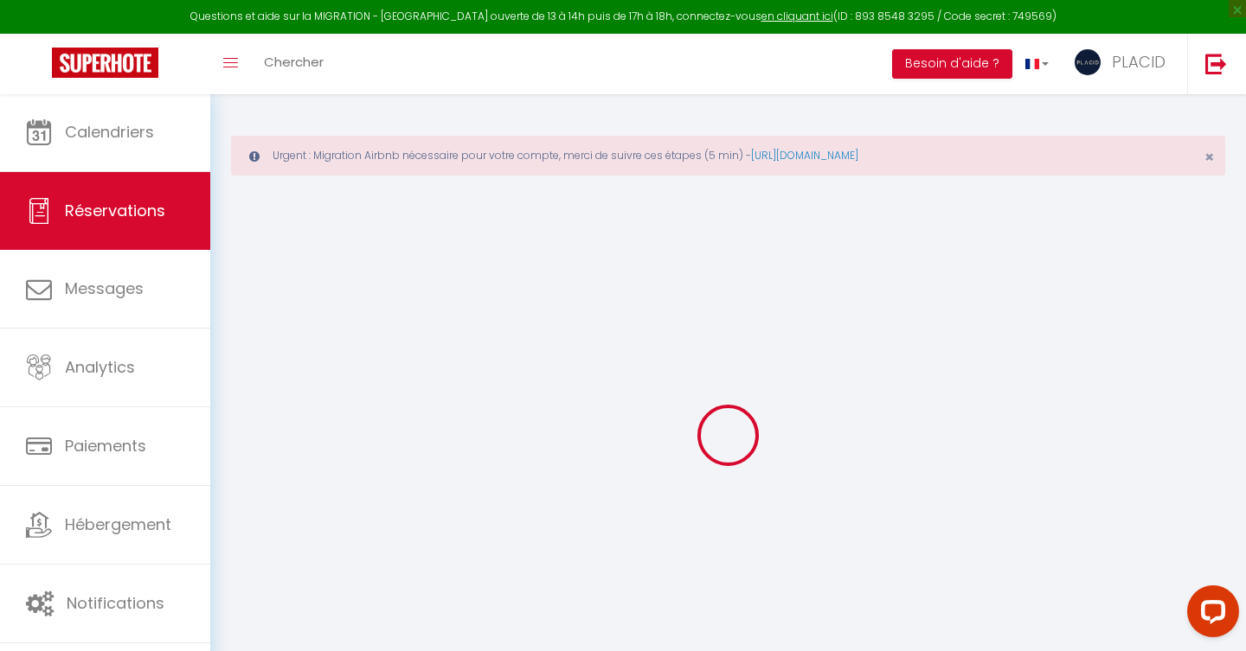
select select "14"
checkbox input "false"
select select
checkbox input "false"
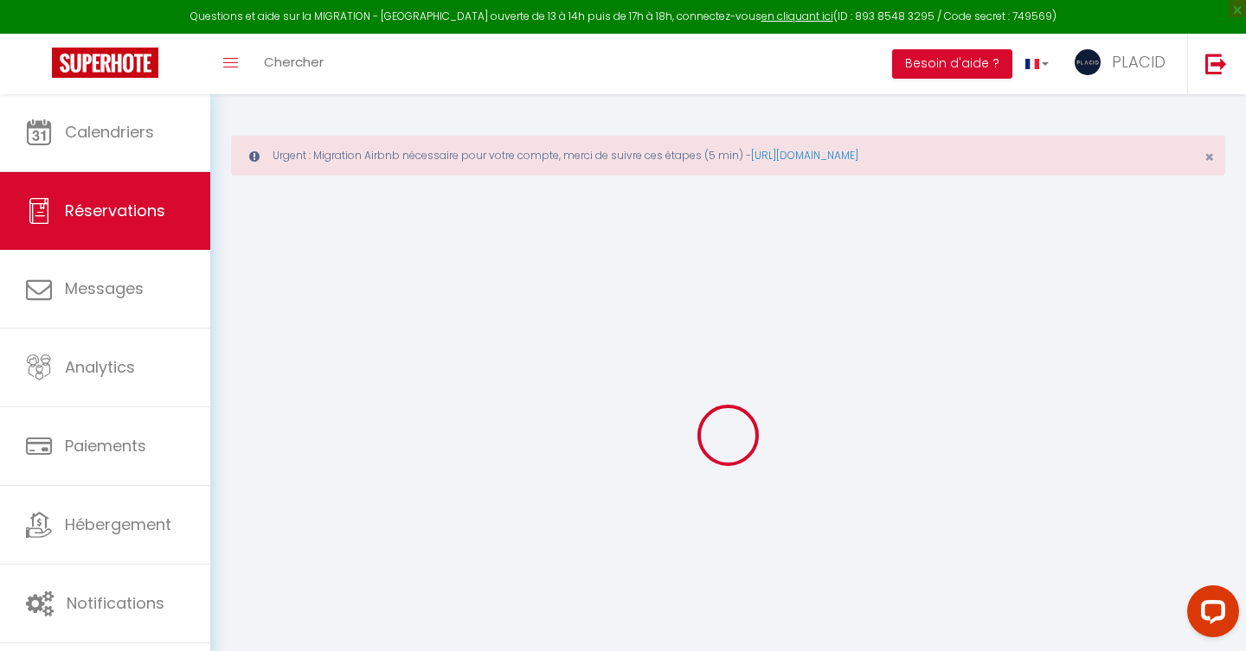
select select
checkbox input "false"
select select
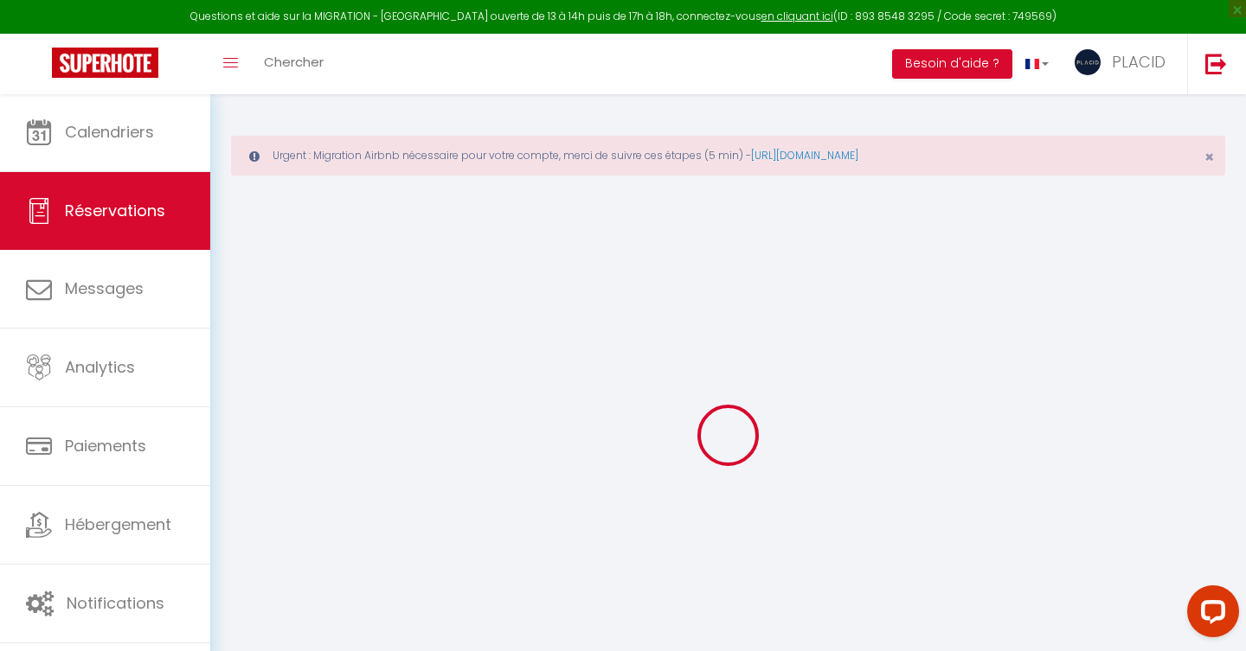
checkbox input "false"
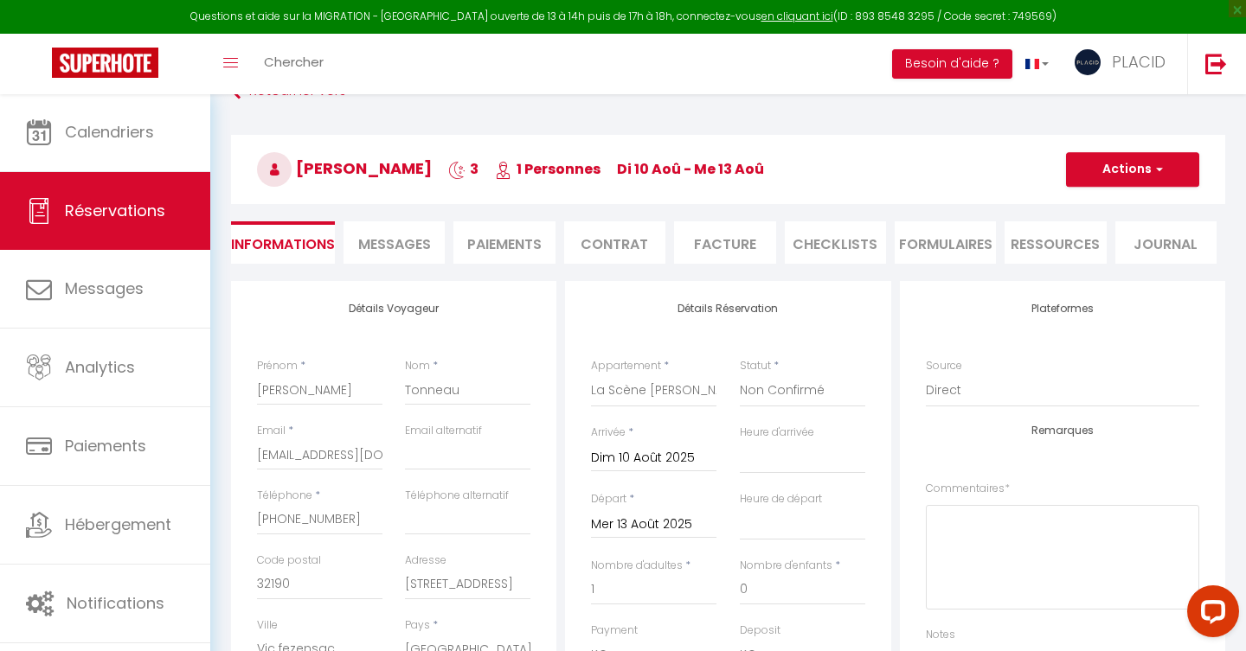
select select
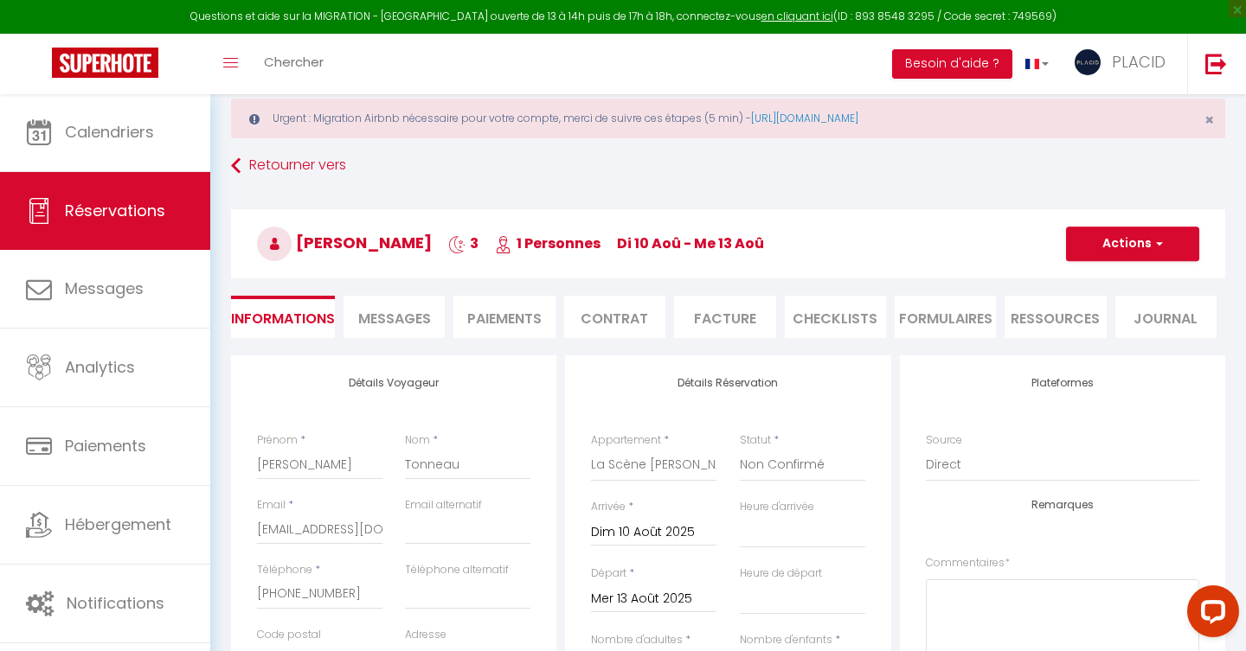
checkbox input "false"
select select
click at [1096, 244] on button "Actions" at bounding box center [1132, 244] width 133 height 35
click at [1091, 330] on link "Supprimer" at bounding box center [1115, 327] width 137 height 22
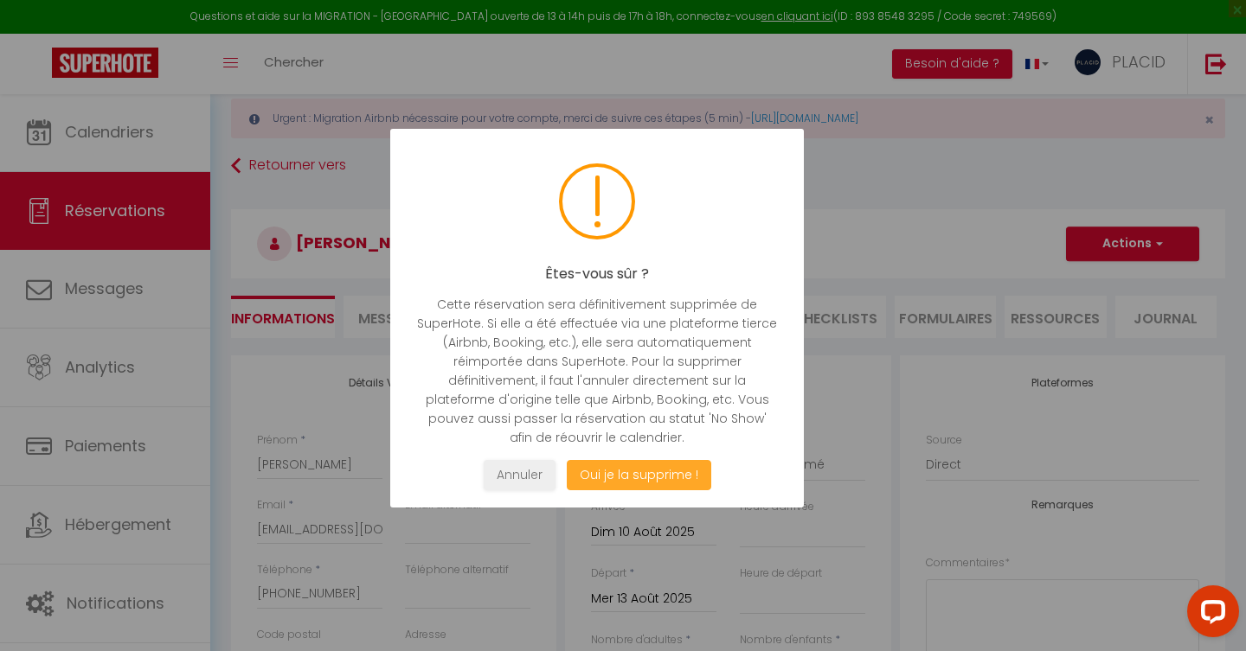
click at [644, 482] on button "Oui je la supprime !" at bounding box center [639, 475] width 144 height 30
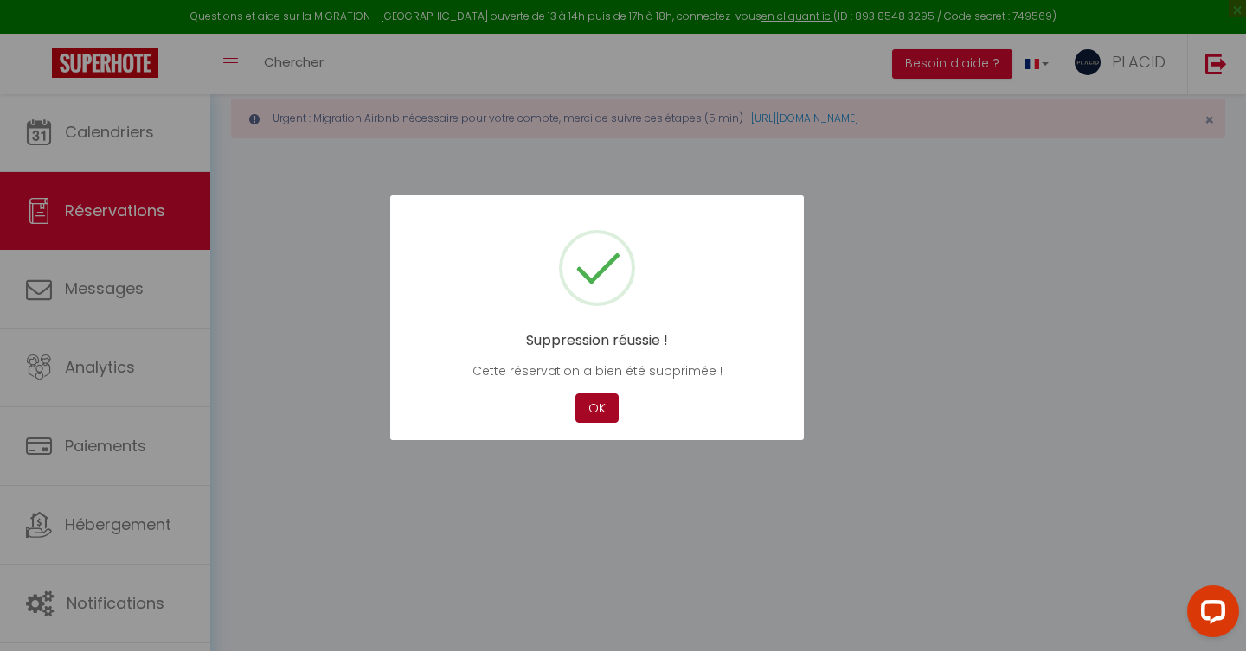
click at [594, 399] on button "OK" at bounding box center [596, 409] width 43 height 30
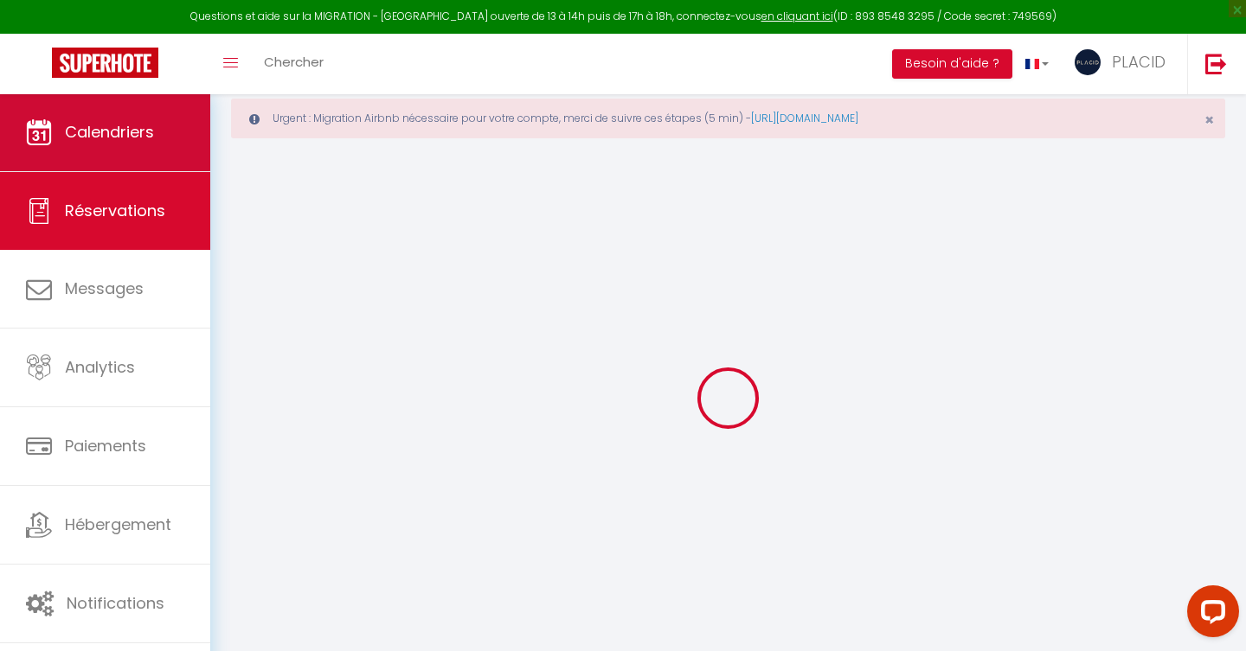
click at [119, 131] on span "Calendriers" at bounding box center [109, 132] width 89 height 22
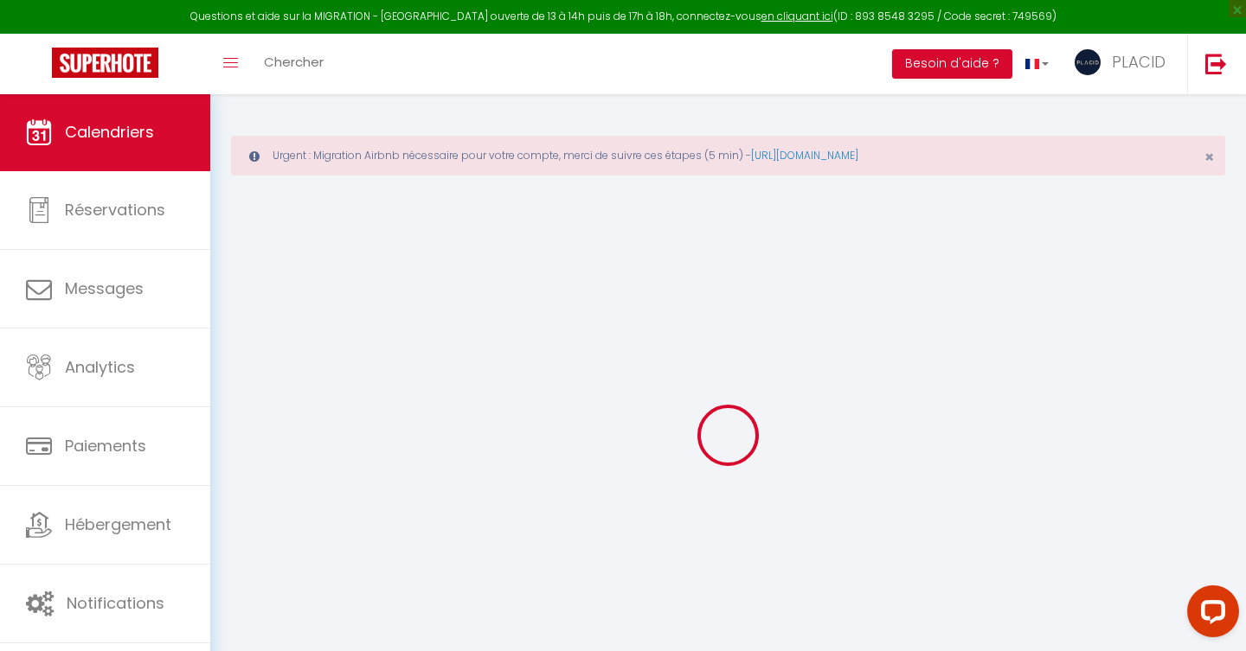
select select
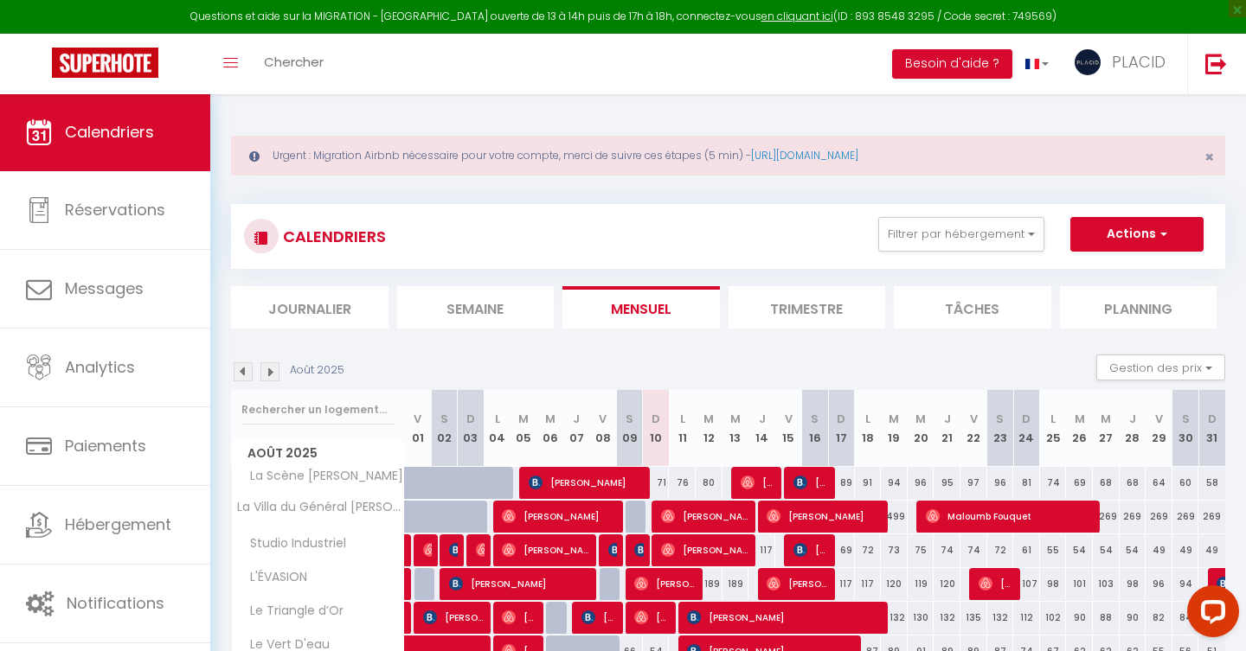
click at [657, 478] on div "71" at bounding box center [656, 483] width 27 height 32
type input "71"
select select "1"
type input "Dim 10 Août 2025"
type input "Lun 11 Août 2025"
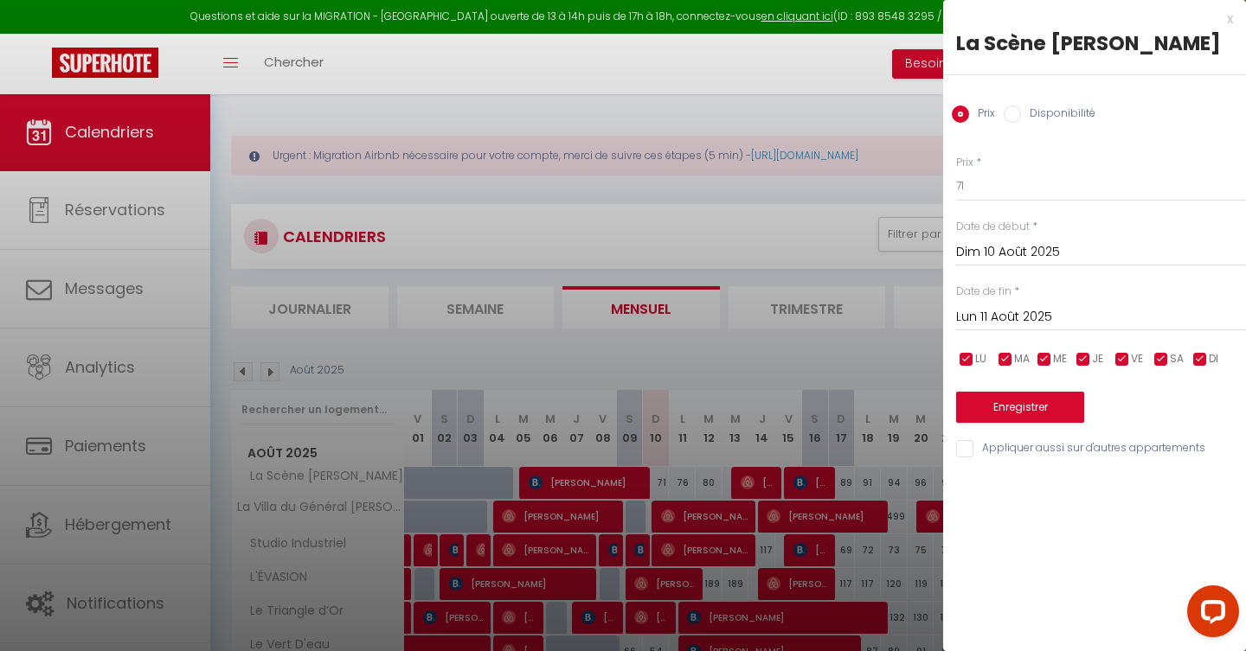
click at [1032, 121] on label "Disponibilité" at bounding box center [1058, 115] width 74 height 19
click at [1021, 121] on input "Disponibilité" at bounding box center [1012, 114] width 17 height 17
radio input "true"
radio input "false"
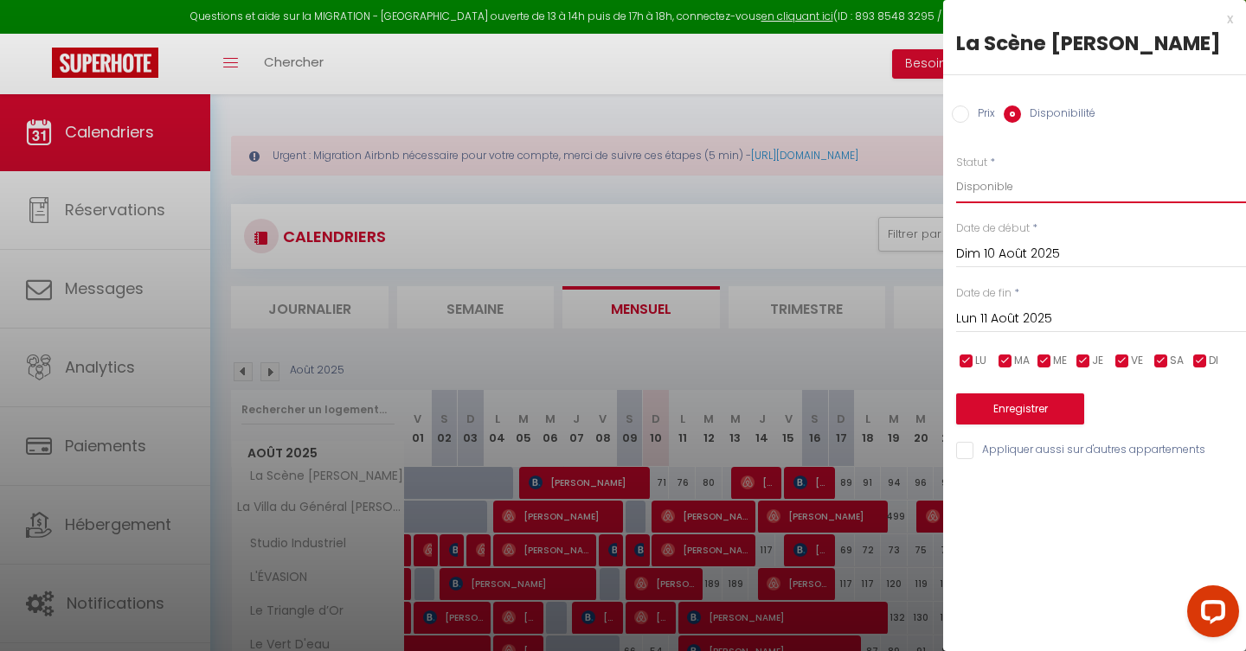
select select "0"
click at [1007, 405] on button "Enregistrer" at bounding box center [1020, 409] width 128 height 31
